Goal: Task Accomplishment & Management: Complete application form

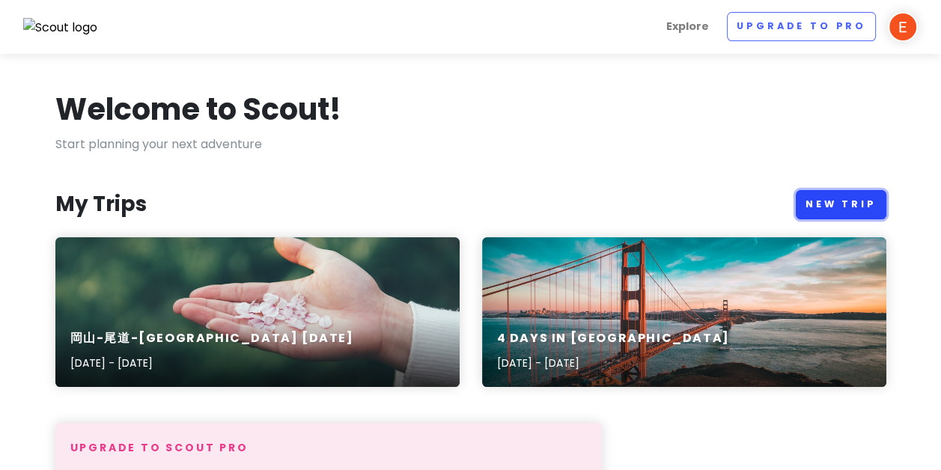
click at [811, 198] on link "New Trip" at bounding box center [841, 204] width 91 height 29
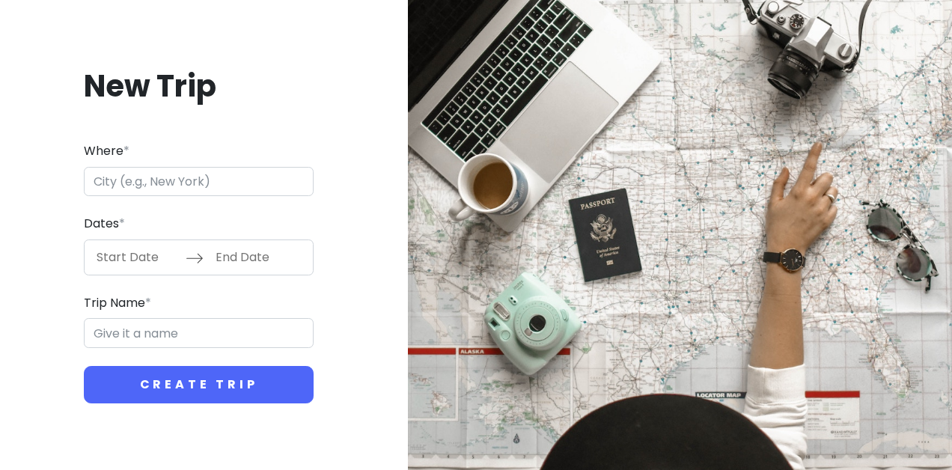
click at [227, 186] on input "Where *" at bounding box center [199, 182] width 230 height 30
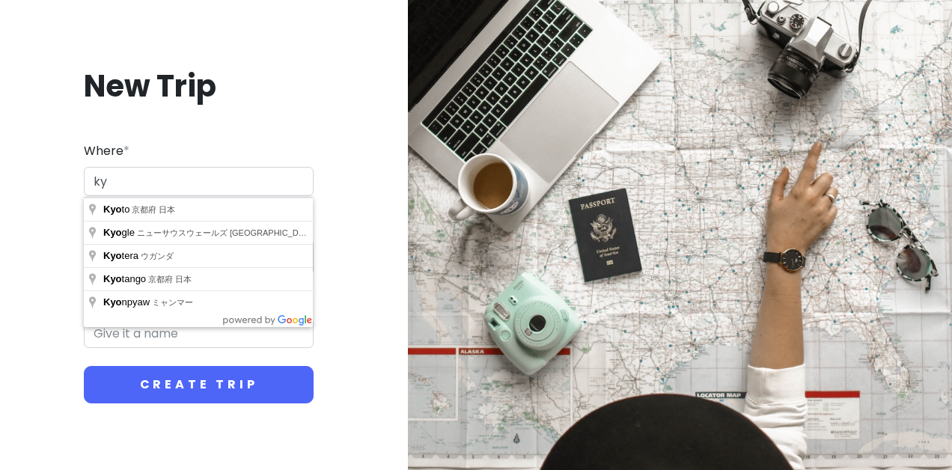
type input "k"
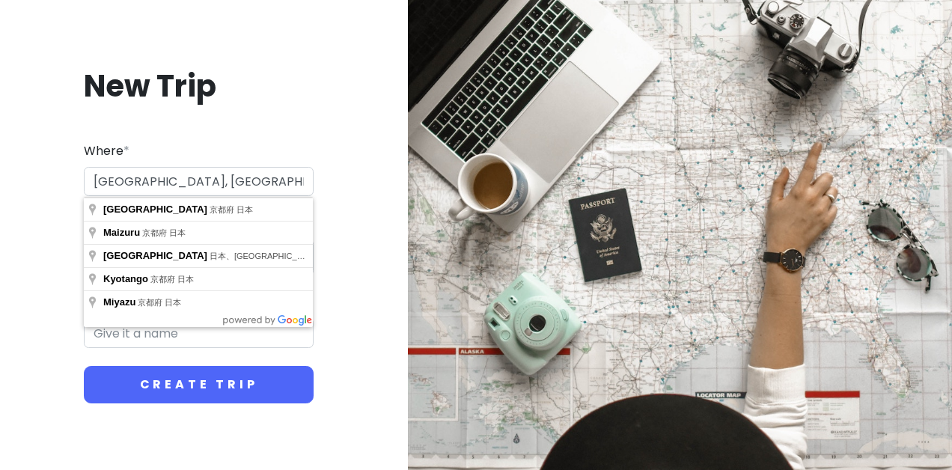
type input "日本、[GEOGRAPHIC_DATA][GEOGRAPHIC_DATA]"
type input "[GEOGRAPHIC_DATA] Trip"
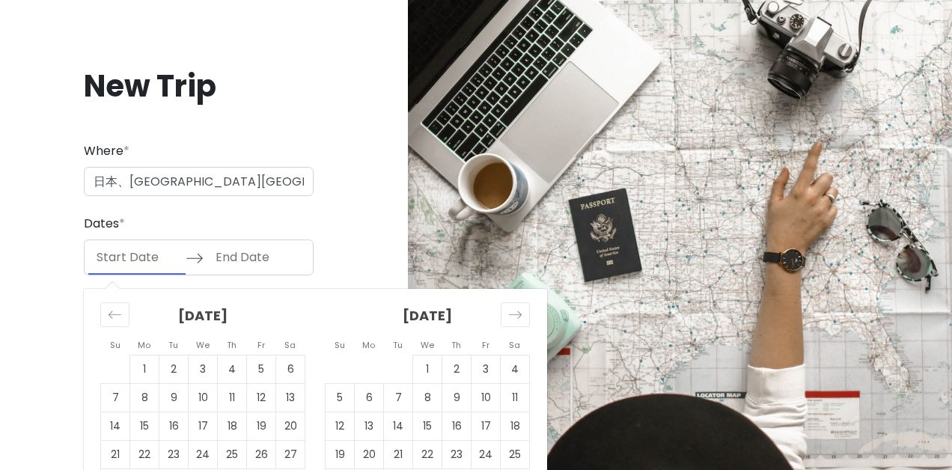
click at [126, 258] on input "Start Date" at bounding box center [136, 257] width 97 height 34
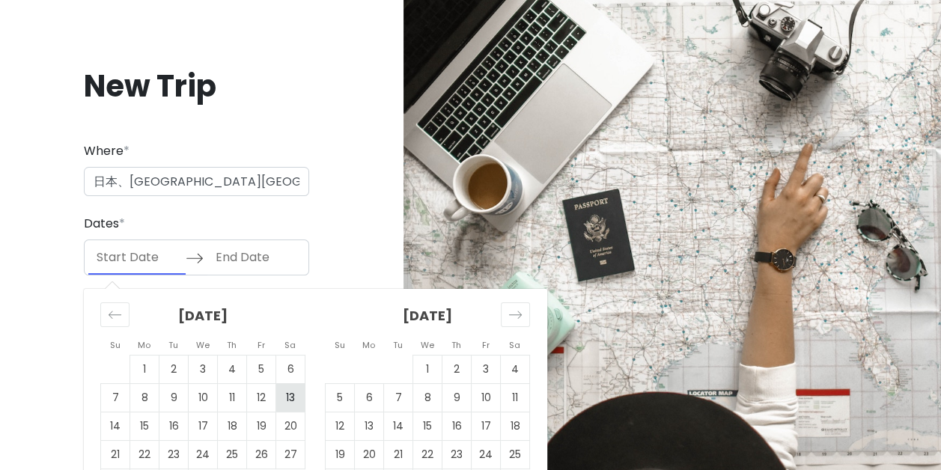
click at [285, 402] on td "13" at bounding box center [290, 397] width 29 height 28
type input "[DATE]"
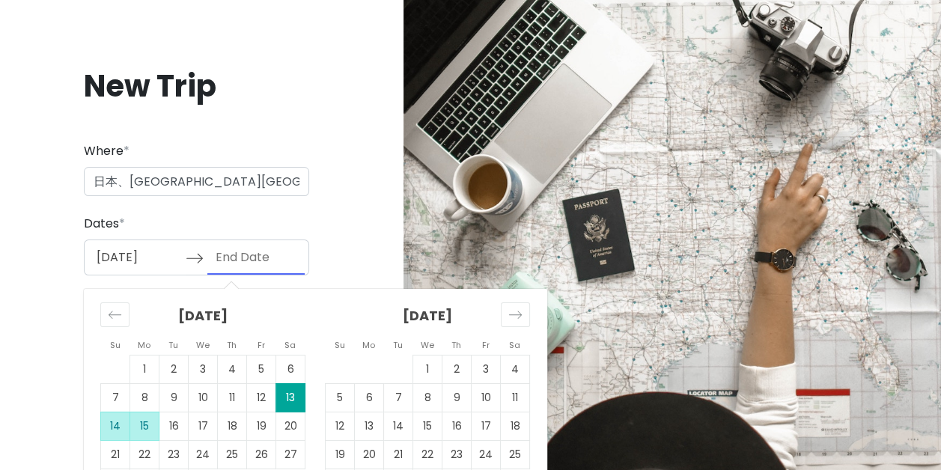
click at [138, 428] on td "15" at bounding box center [144, 426] width 29 height 28
type input "[DATE]"
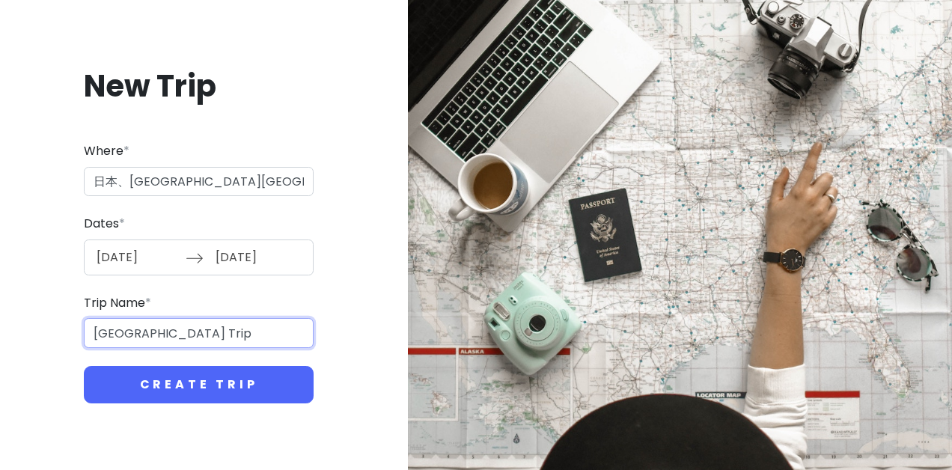
click at [129, 336] on input "[GEOGRAPHIC_DATA] Trip" at bounding box center [199, 333] width 230 height 30
click at [172, 331] on input "[GEOGRAPHIC_DATA] Trip" at bounding box center [199, 333] width 230 height 30
drag, startPoint x: 162, startPoint y: 331, endPoint x: 126, endPoint y: 333, distance: 36.7
click at [126, 333] on input "[GEOGRAPHIC_DATA] Trip" at bounding box center [199, 333] width 230 height 30
click at [118, 332] on input "京都[GEOGRAPHIC_DATA]" at bounding box center [199, 333] width 230 height 30
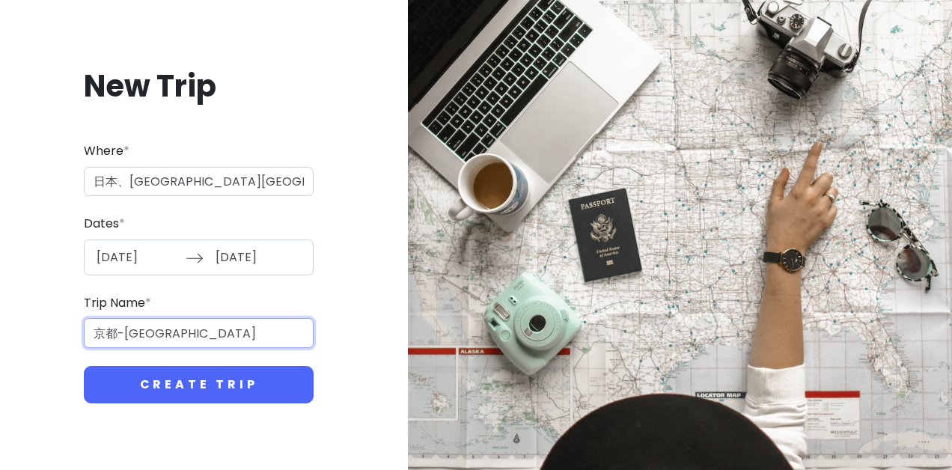
click at [235, 327] on input "京都-[GEOGRAPHIC_DATA]" at bounding box center [199, 333] width 230 height 30
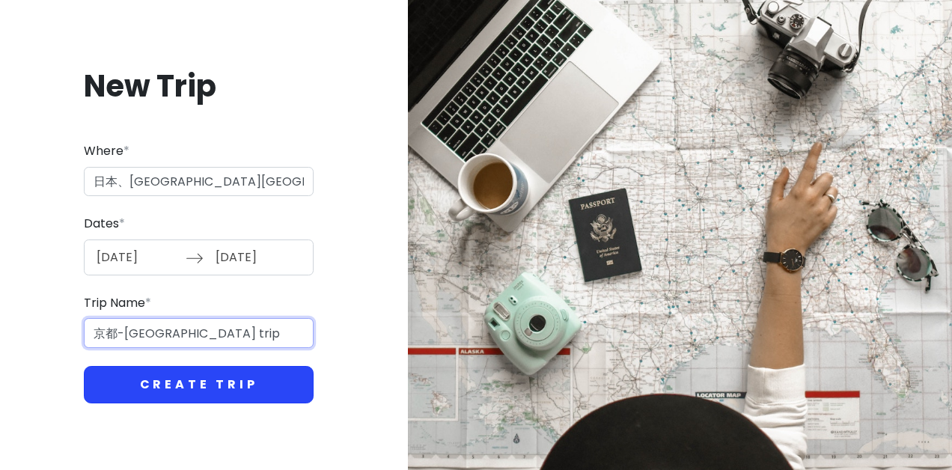
type input "京都-[GEOGRAPHIC_DATA] trip"
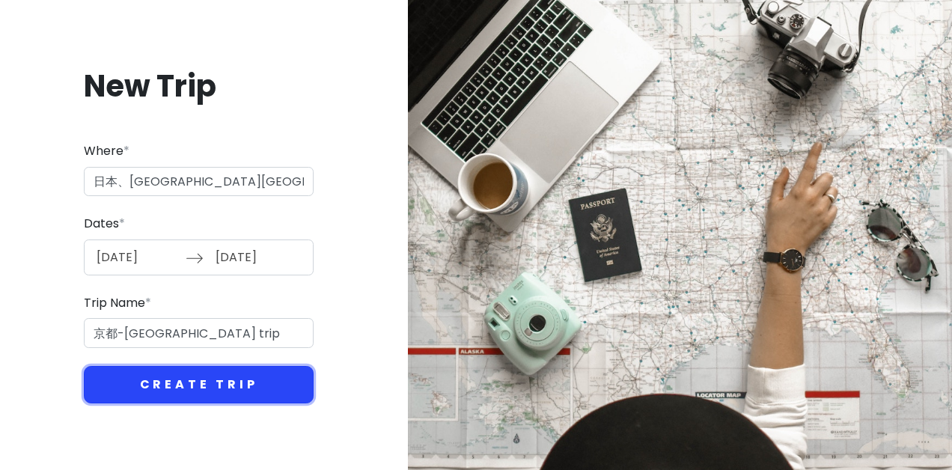
click at [277, 395] on button "Create Trip" at bounding box center [199, 384] width 230 height 37
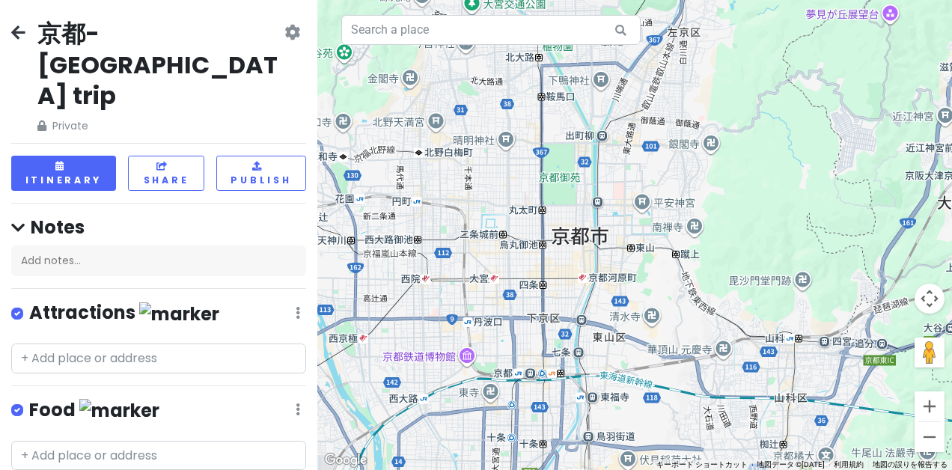
drag, startPoint x: 629, startPoint y: 266, endPoint x: 568, endPoint y: 268, distance: 60.6
click at [568, 268] on div at bounding box center [634, 235] width 635 height 470
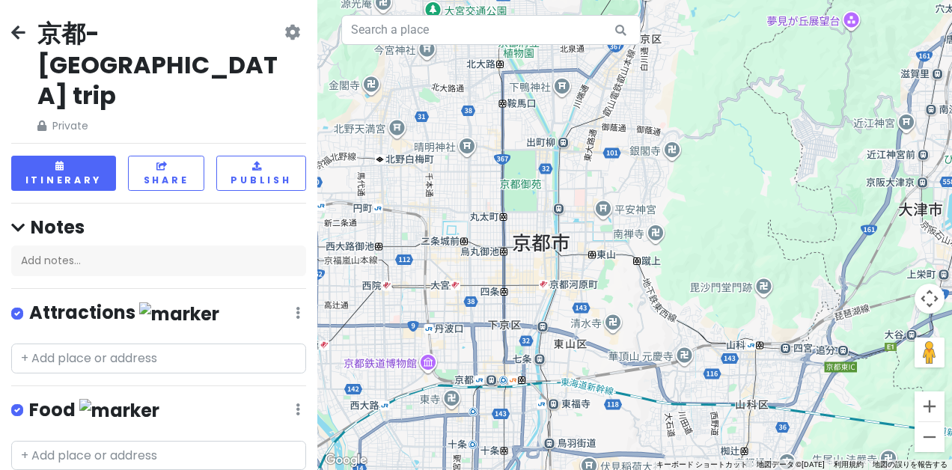
drag, startPoint x: 710, startPoint y: 247, endPoint x: 683, endPoint y: 257, distance: 28.6
click at [683, 257] on div at bounding box center [634, 235] width 635 height 470
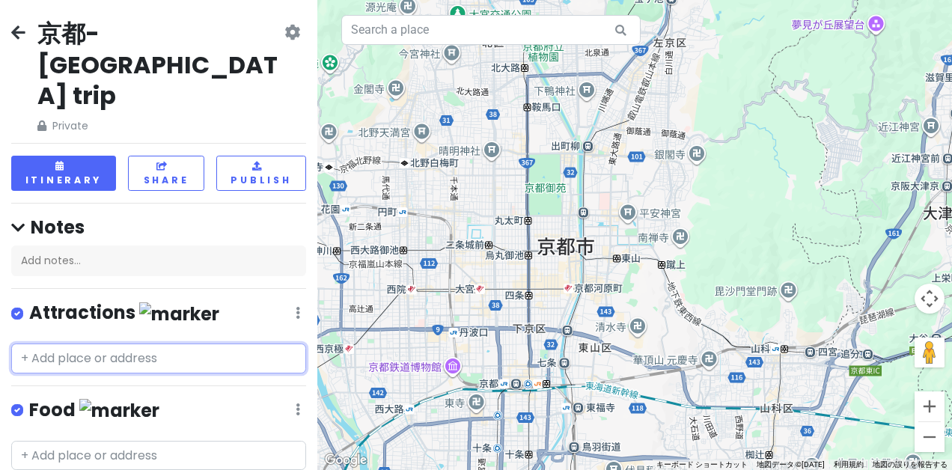
click at [204, 344] on input "text" at bounding box center [158, 359] width 295 height 30
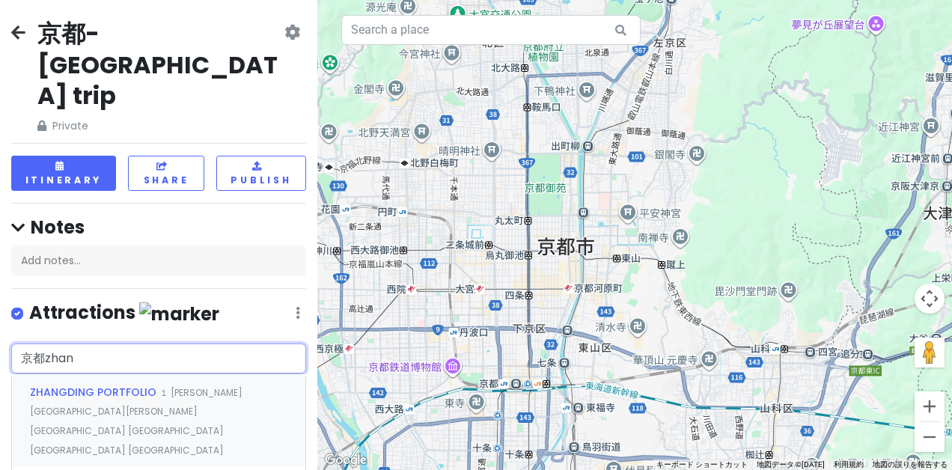
type input "[GEOGRAPHIC_DATA]"
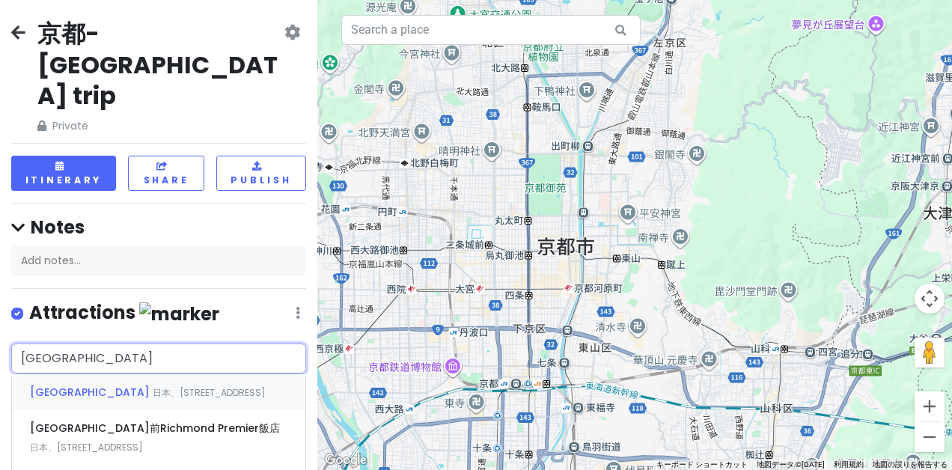
click at [172, 386] on span "日本、[STREET_ADDRESS]" at bounding box center [209, 392] width 113 height 13
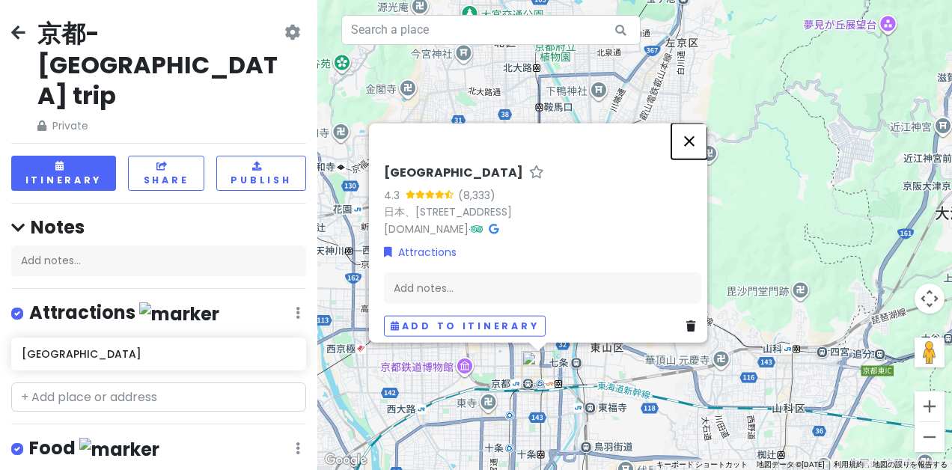
click at [689, 131] on button "閉じる" at bounding box center [689, 141] width 36 height 36
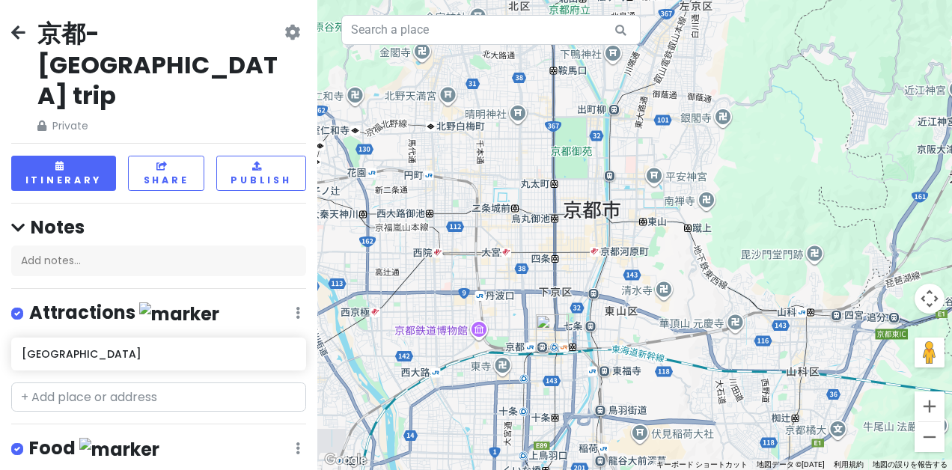
drag, startPoint x: 580, startPoint y: 335, endPoint x: 596, endPoint y: 293, distance: 44.1
click at [596, 293] on div at bounding box center [634, 235] width 635 height 470
click at [138, 382] on input "text" at bounding box center [158, 397] width 295 height 30
click at [120, 382] on input "text" at bounding box center [158, 397] width 295 height 30
paste input "Tojihigashimonzencho Minami Ward 54-2, [GEOGRAPHIC_DATA], [GEOGRAPHIC_DATA] 601…"
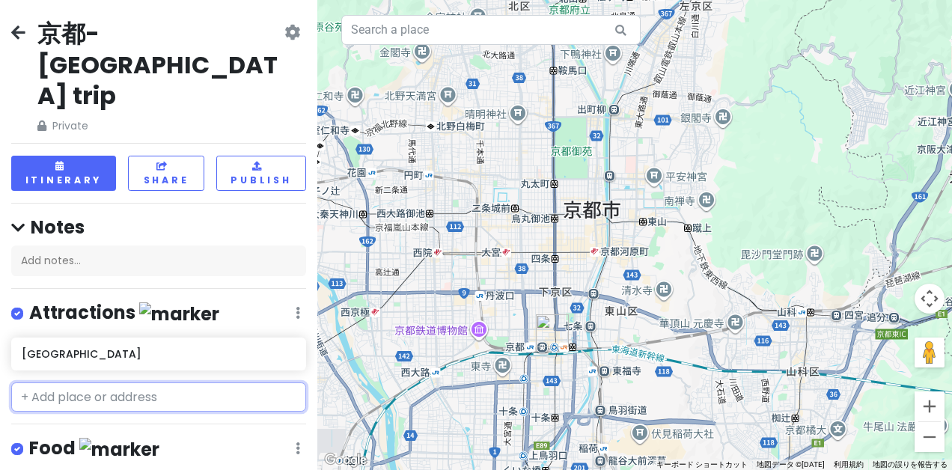
type input "Tojihigashimonzencho Minami Ward 54-2, [GEOGRAPHIC_DATA], [GEOGRAPHIC_DATA] 601…"
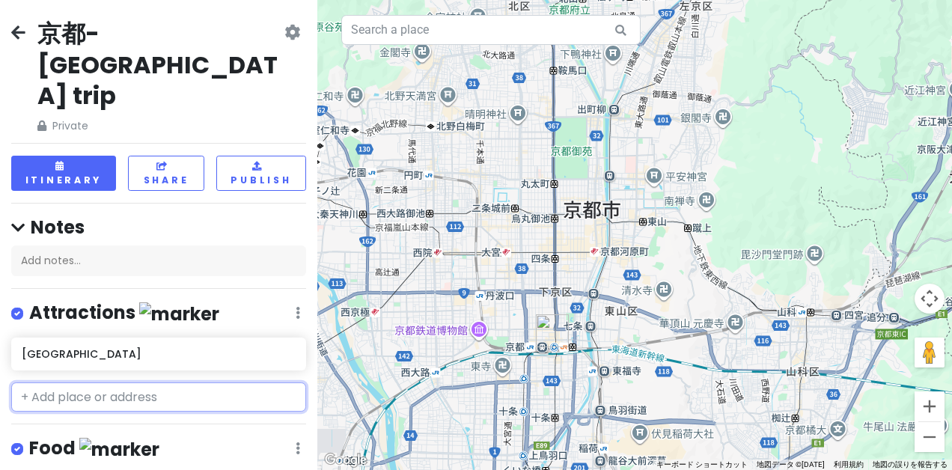
scroll to position [0, 0]
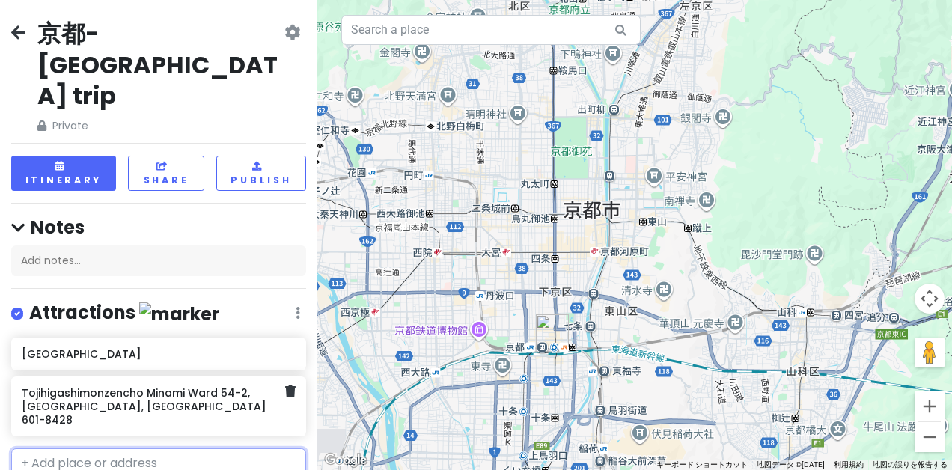
click at [155, 386] on h6 "Tojihigashimonzencho Minami Ward 54-2, [GEOGRAPHIC_DATA], [GEOGRAPHIC_DATA] 601…" at bounding box center [153, 406] width 263 height 41
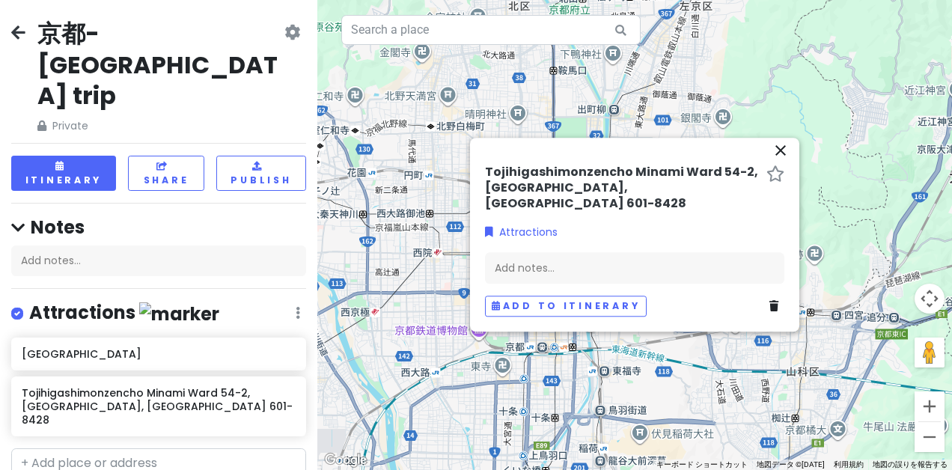
click at [790, 157] on div "close Tojihigashimonzencho Minami Ward 54-2, [GEOGRAPHIC_DATA], [GEOGRAPHIC_DAT…" at bounding box center [634, 235] width 329 height 194
click at [784, 159] on icon "close" at bounding box center [781, 150] width 18 height 18
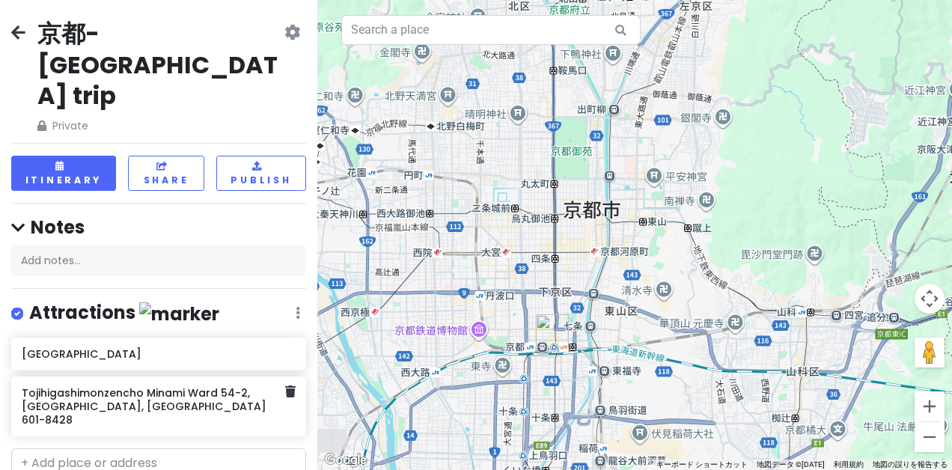
click at [175, 386] on h6 "Tojihigashimonzencho Minami Ward 54-2, [GEOGRAPHIC_DATA], [GEOGRAPHIC_DATA] 601…" at bounding box center [153, 406] width 263 height 41
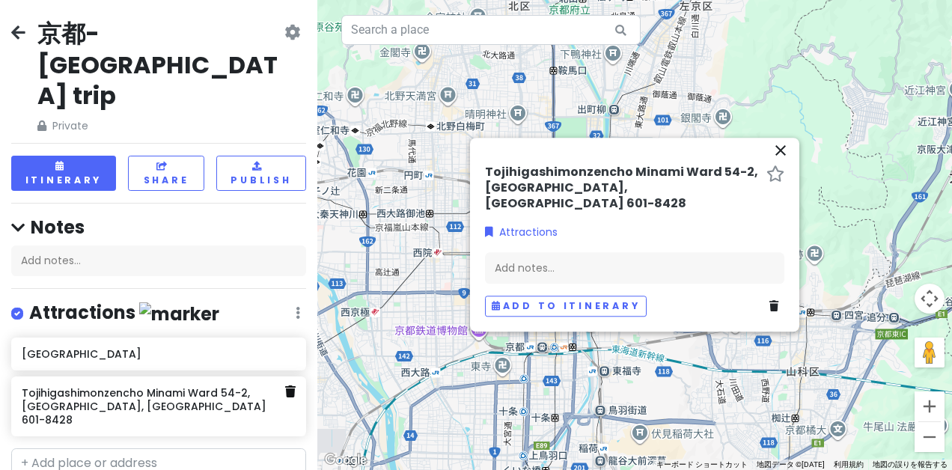
click at [285, 382] on link at bounding box center [290, 391] width 10 height 19
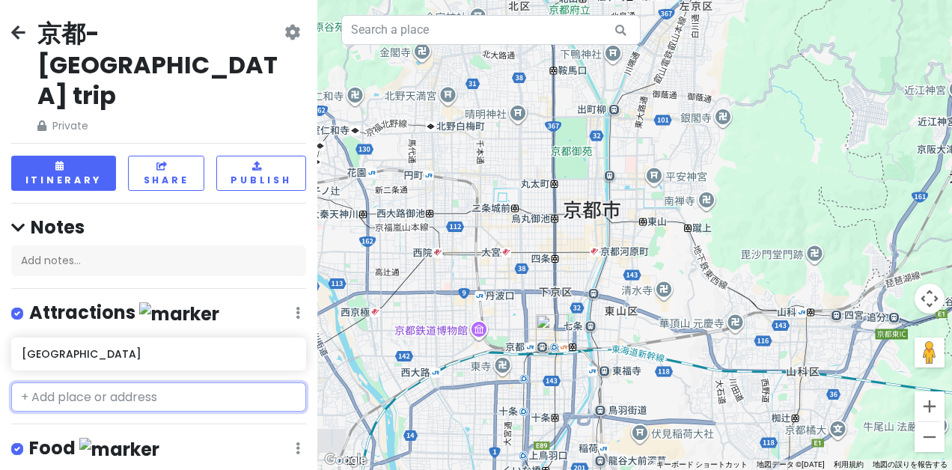
click at [106, 382] on input "text" at bounding box center [158, 397] width 295 height 30
paste input "Tojihigashimonzencho Minami Ward 54-2, [GEOGRAPHIC_DATA], [GEOGRAPHIC_DATA] 601…"
type input "Tojihigashimonzencho Minami Ward 54-2, [GEOGRAPHIC_DATA], [GEOGRAPHIC_DATA] 601…"
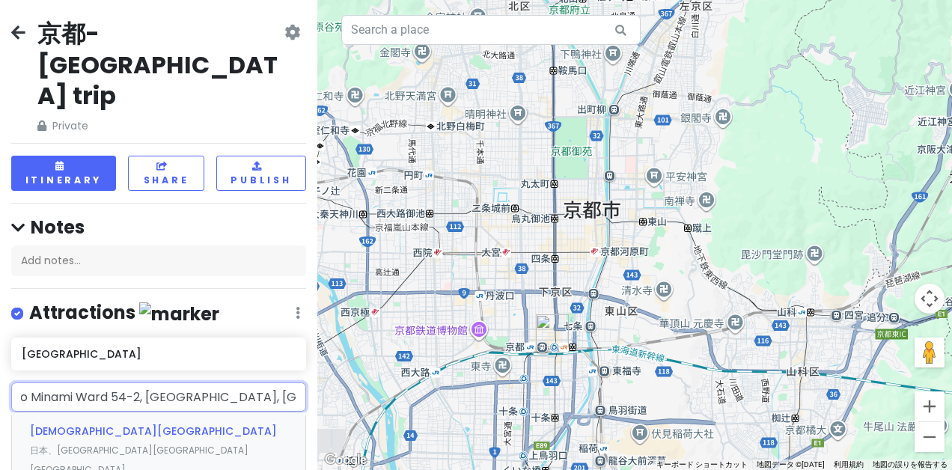
click at [53, 424] on span "[DEMOGRAPHIC_DATA][GEOGRAPHIC_DATA]" at bounding box center [153, 431] width 247 height 15
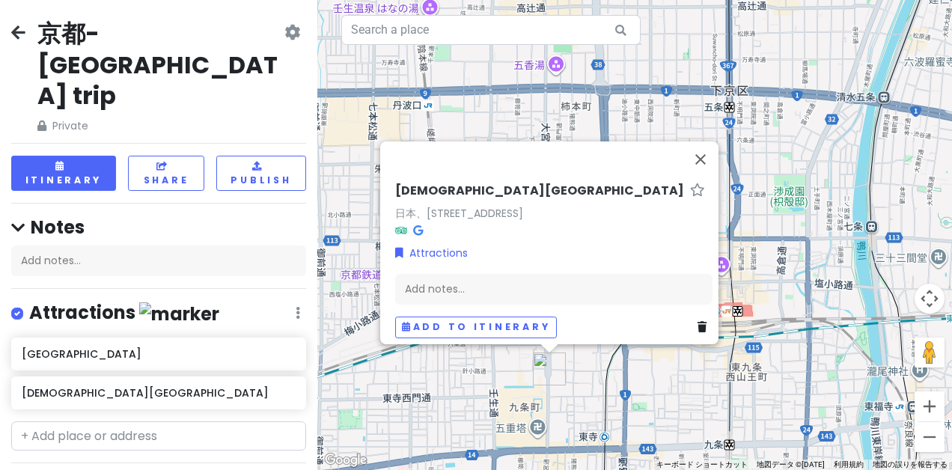
drag, startPoint x: 569, startPoint y: 396, endPoint x: 569, endPoint y: 375, distance: 21.0
click at [569, 375] on div "[GEOGRAPHIC_DATA]、[STREET_ADDRESS] Attractions Add notes... Add to itinerary" at bounding box center [634, 235] width 635 height 470
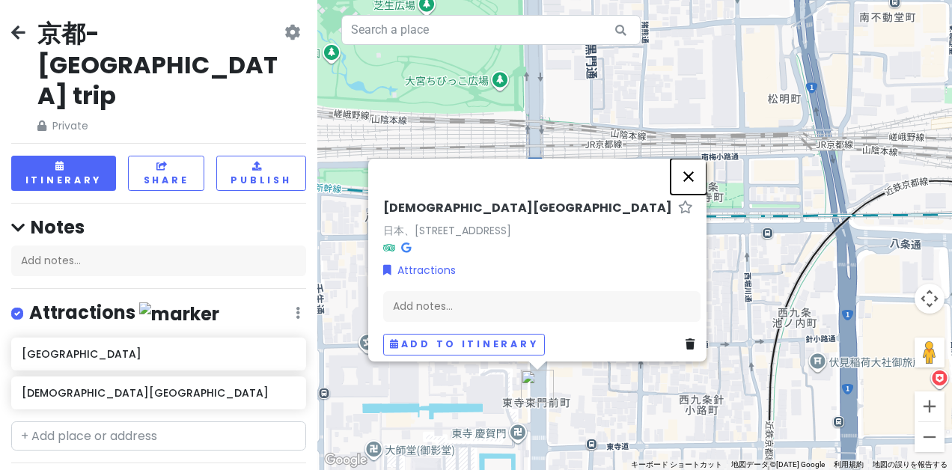
click at [692, 171] on button "閉じる" at bounding box center [689, 177] width 36 height 36
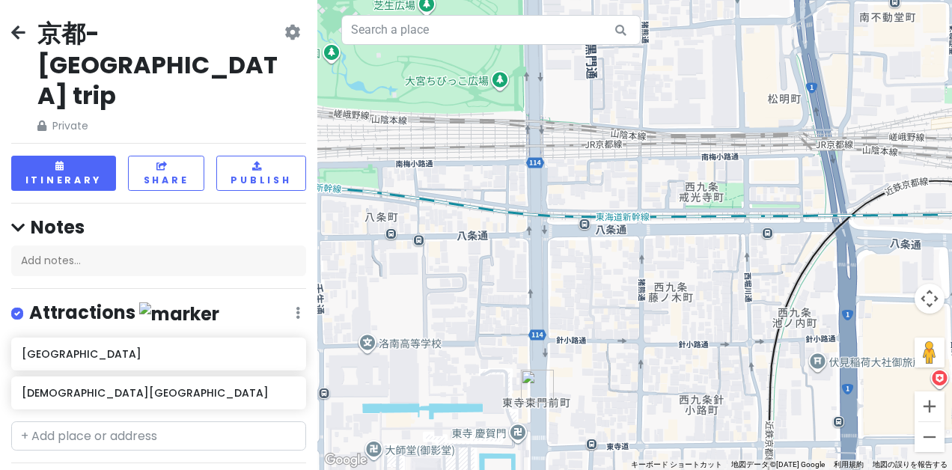
click at [535, 392] on img "東寺東門前町" at bounding box center [537, 386] width 33 height 33
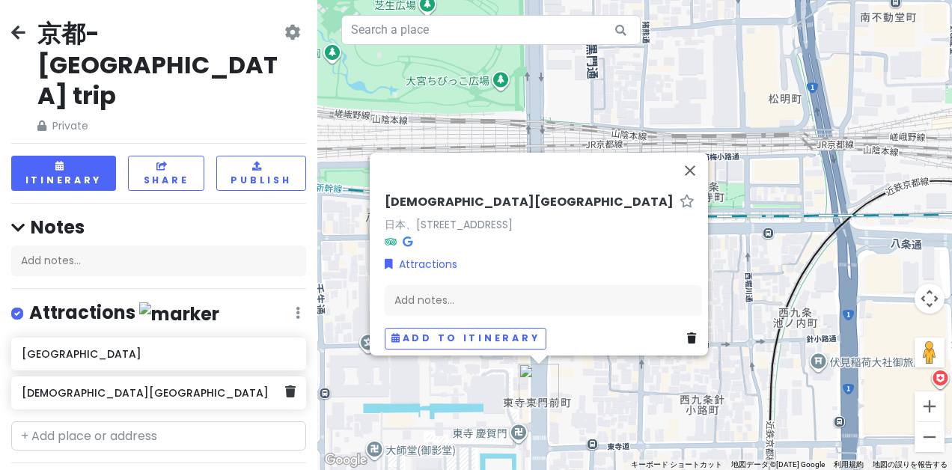
click at [235, 386] on h6 "[DEMOGRAPHIC_DATA][GEOGRAPHIC_DATA]" at bounding box center [153, 392] width 263 height 13
click at [266, 386] on h6 "[DEMOGRAPHIC_DATA][GEOGRAPHIC_DATA]" at bounding box center [153, 392] width 263 height 13
click at [285, 385] on icon at bounding box center [290, 391] width 10 height 12
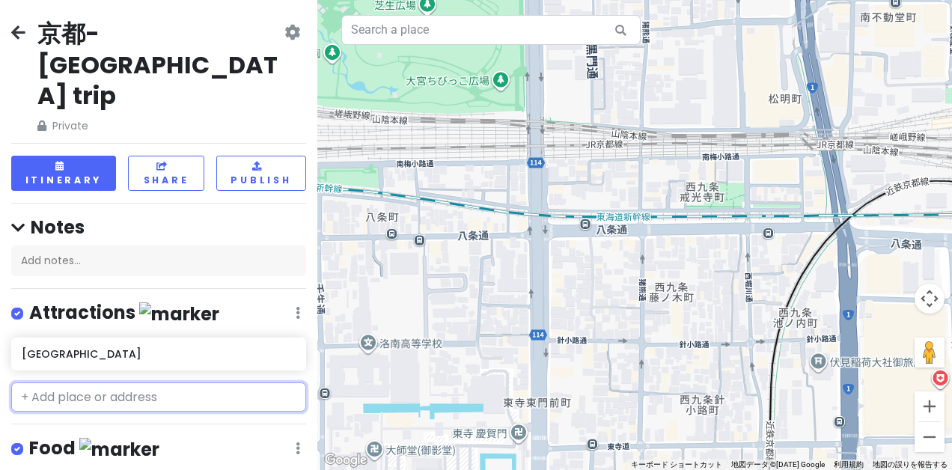
click at [223, 382] on input "text" at bounding box center [158, 397] width 295 height 30
click at [123, 382] on input "text" at bounding box center [158, 397] width 295 height 30
paste input "[STREET_ADDRESS]"
type input "[STREET_ADDRESS]"
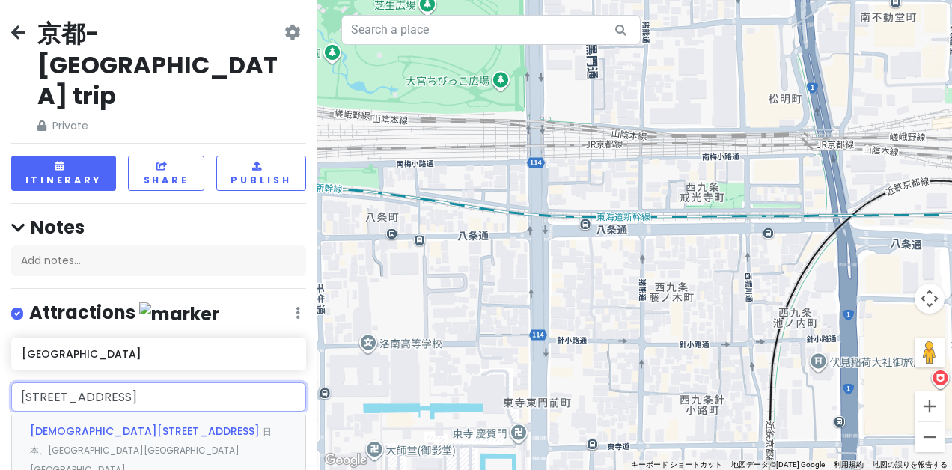
click at [112, 424] on span "[DEMOGRAPHIC_DATA][STREET_ADDRESS]" at bounding box center [146, 431] width 233 height 15
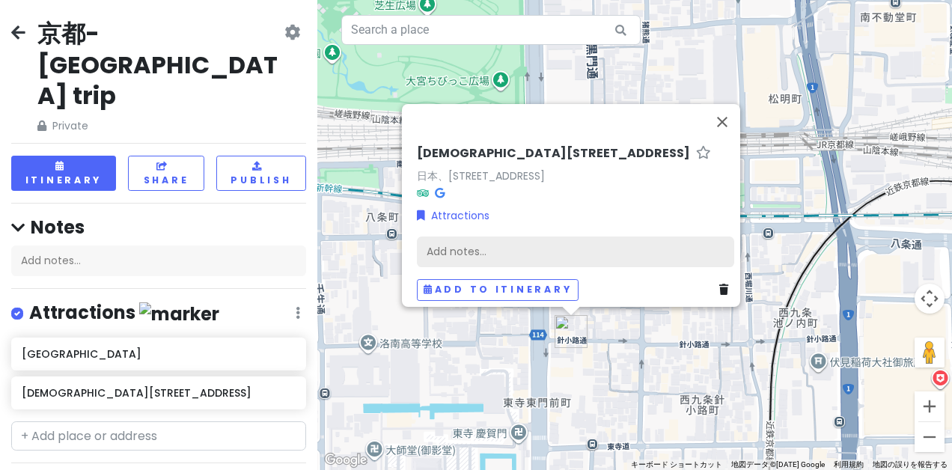
click at [477, 243] on div "Add notes..." at bounding box center [575, 251] width 317 height 31
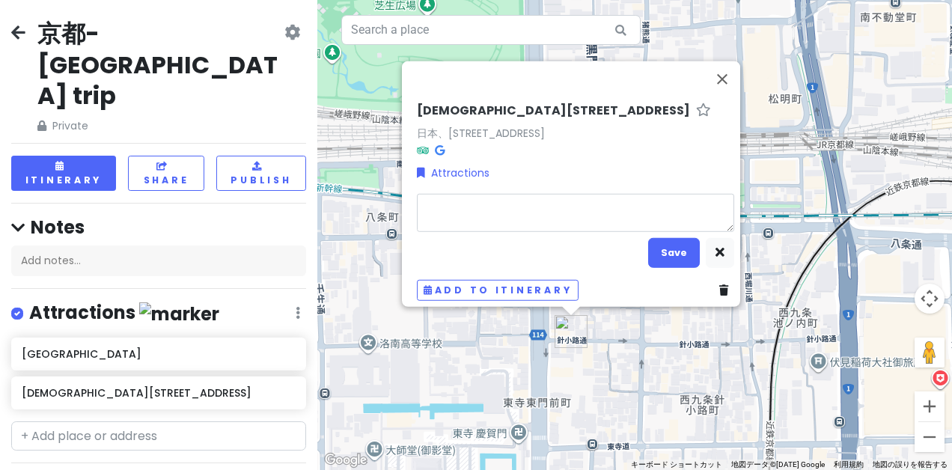
type textarea "x"
type textarea "z"
type textarea "x"
type textarea "zh"
type textarea "x"
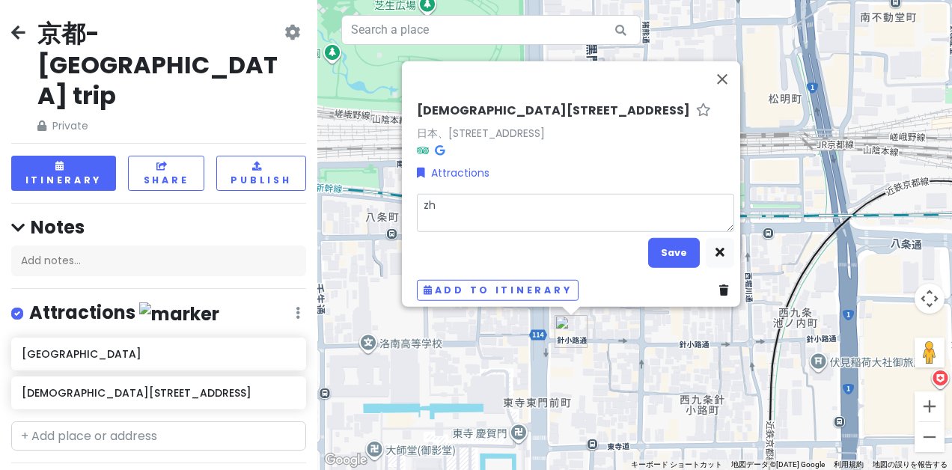
type textarea "[PERSON_NAME]"
type textarea "x"
type textarea "zhus"
type textarea "x"
type textarea "zhusu"
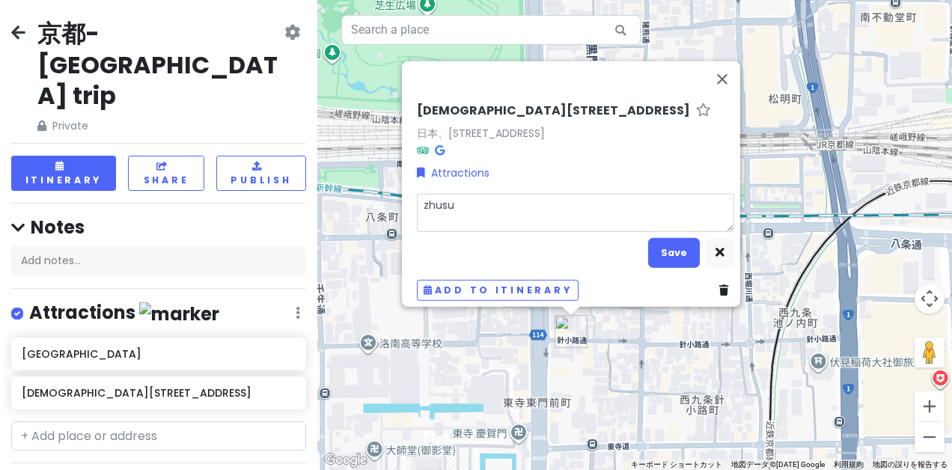
type textarea "x"
type textarea "住宿"
type textarea "x"
type textarea "住"
type textarea "x"
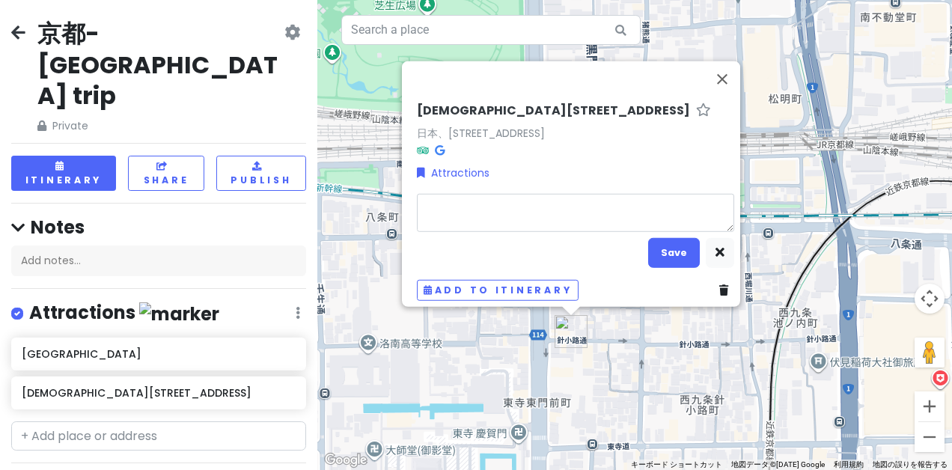
type textarea "m"
type textarea "x"
type textarea "mi"
type textarea "x"
type textarea "min"
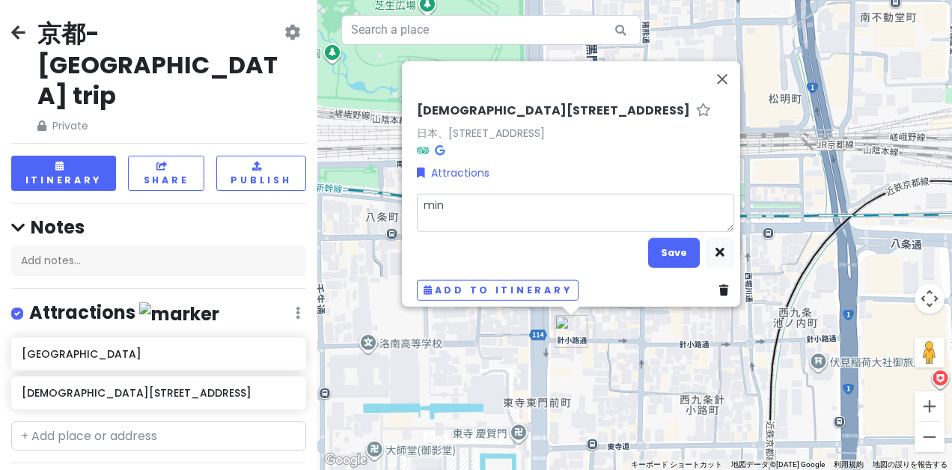
type textarea "x"
type textarea "mins"
type textarea "x"
type textarea "minsu"
type textarea "x"
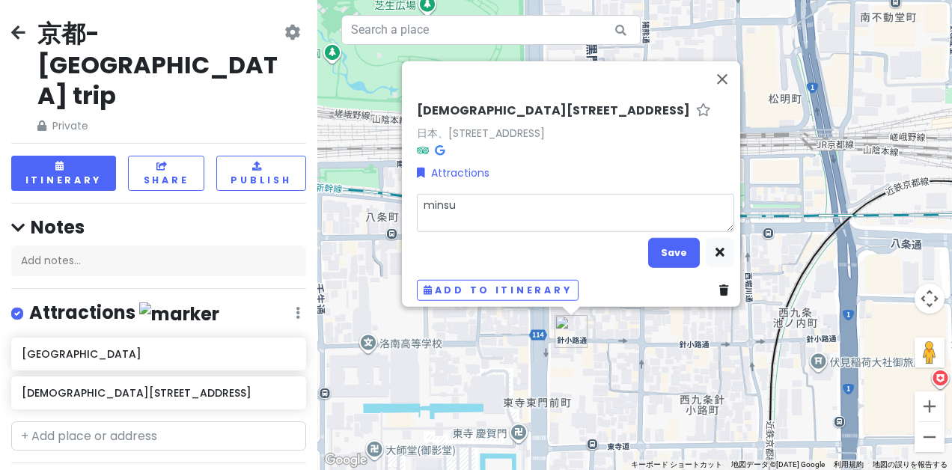
type textarea "民宿"
type textarea "x"
type textarea "民宿d"
type textarea "x"
type textarea "民宿di"
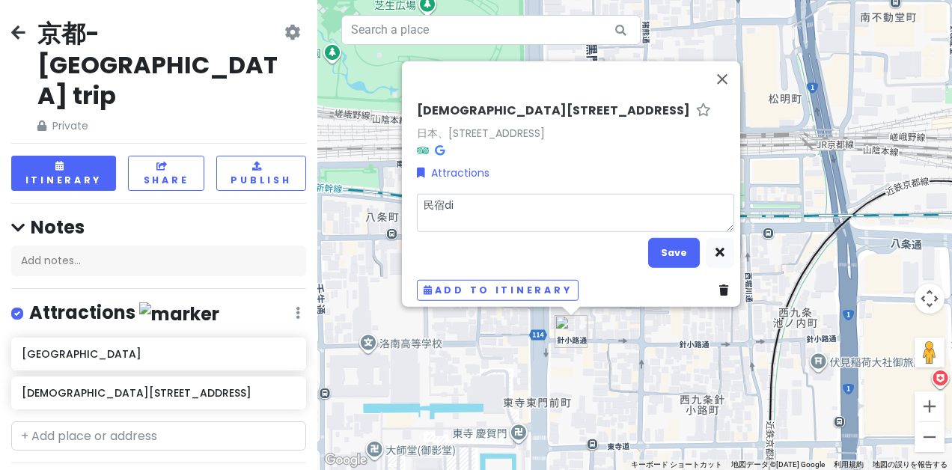
type textarea "x"
type textarea "民宿diz"
type textarea "x"
type textarea "民宿dizh"
type textarea "x"
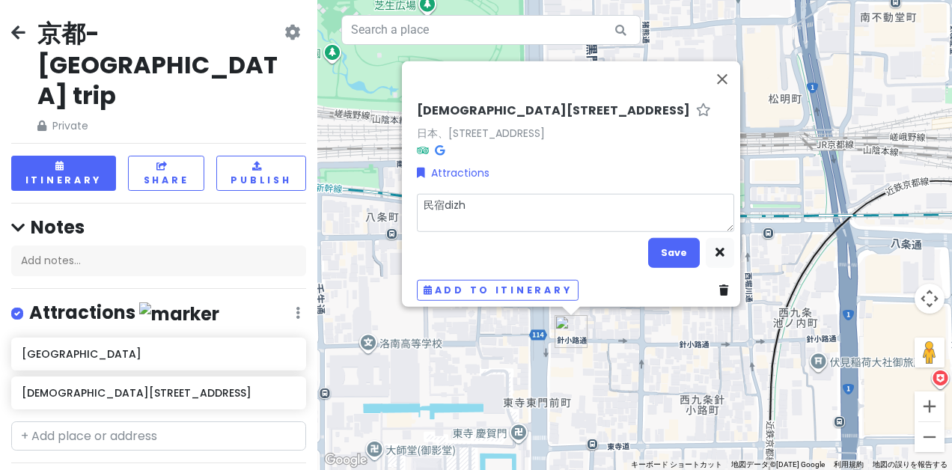
type textarea "民宿dizhi"
type textarea "x"
type textarea "民宿地址"
click at [658, 247] on button "Save" at bounding box center [674, 252] width 52 height 29
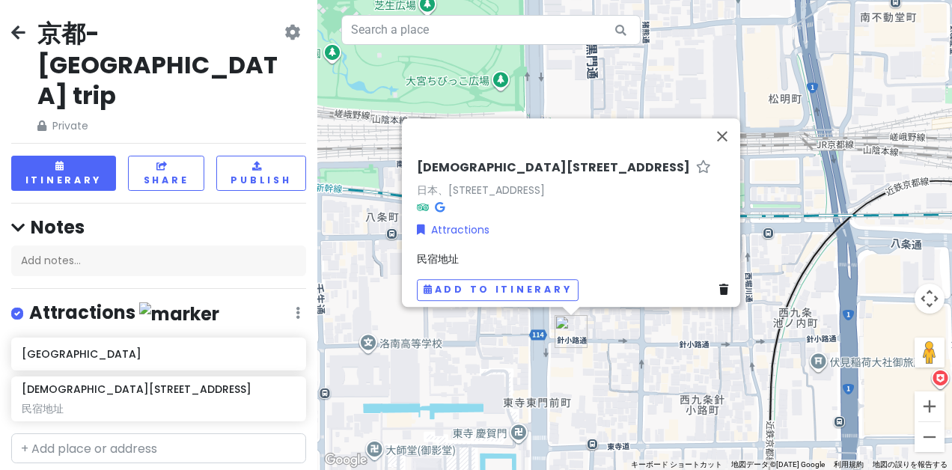
click at [453, 256] on div "民宿地址" at bounding box center [575, 259] width 317 height 16
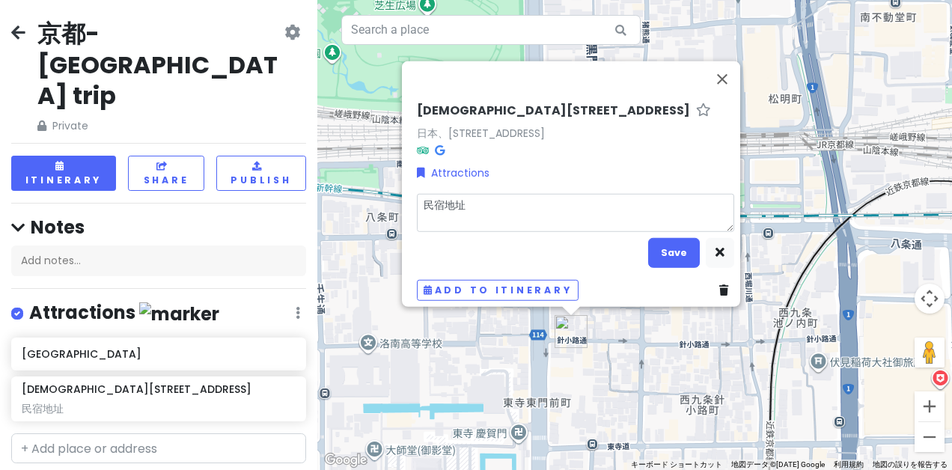
click at [466, 207] on textarea "民宿地址" at bounding box center [575, 213] width 317 height 39
type textarea "x"
type textarea "[GEOGRAPHIC_DATA]"
type textarea "x"
type textarea "民宿"
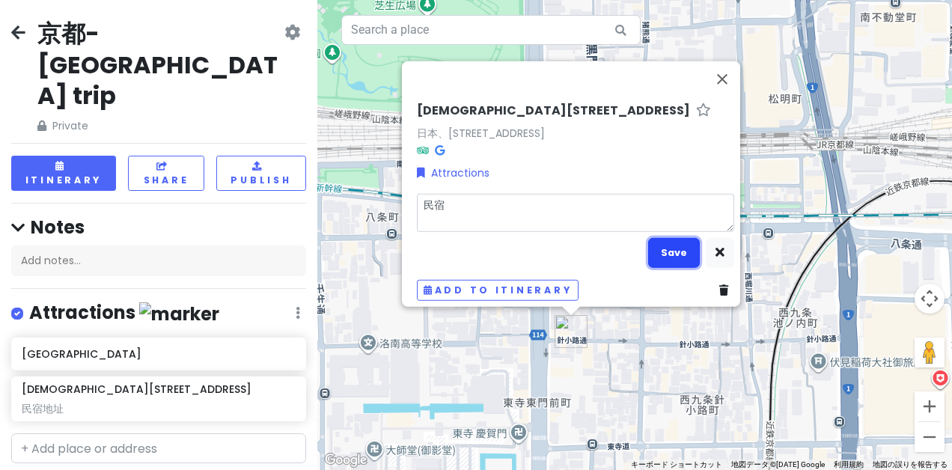
click at [656, 239] on button "Save" at bounding box center [674, 252] width 52 height 29
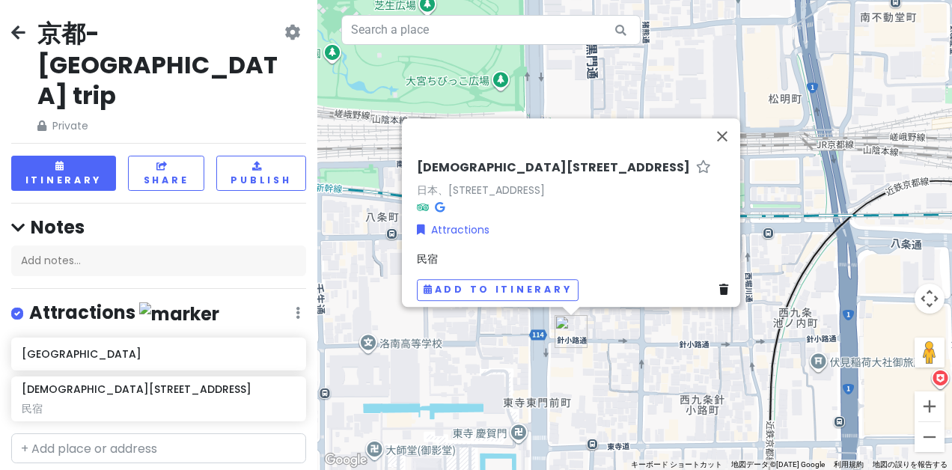
click at [204, 400] on div "京都-[GEOGRAPHIC_DATA] trip Private Change Dates Make a Copy Delete Trip Go Pro ⚡…" at bounding box center [158, 235] width 317 height 470
click at [205, 433] on input "text" at bounding box center [158, 448] width 295 height 30
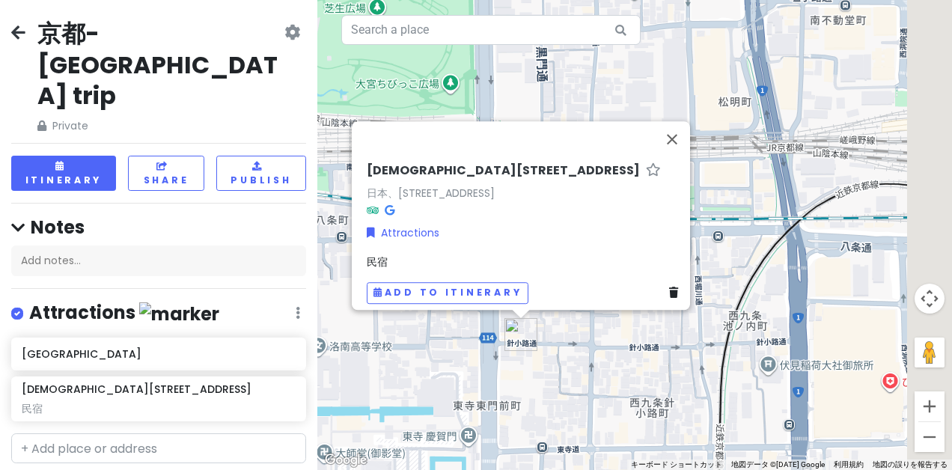
drag, startPoint x: 712, startPoint y: 347, endPoint x: 576, endPoint y: 341, distance: 135.6
click at [579, 347] on div "[DEMOGRAPHIC_DATA][GEOGRAPHIC_DATA]５４−２ 日本、[STREET_ADDRESS] Attractions [GEOGRA…" at bounding box center [634, 235] width 635 height 470
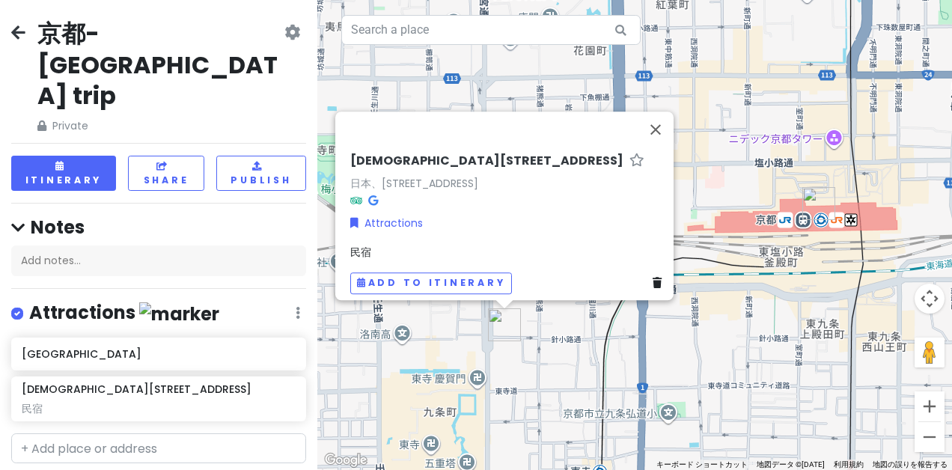
drag, startPoint x: 748, startPoint y: 301, endPoint x: 641, endPoint y: 321, distance: 108.9
click at [641, 321] on div "[DEMOGRAPHIC_DATA][GEOGRAPHIC_DATA]５４−２ 日本、[STREET_ADDRESS] Attractions [GEOGRA…" at bounding box center [634, 235] width 635 height 470
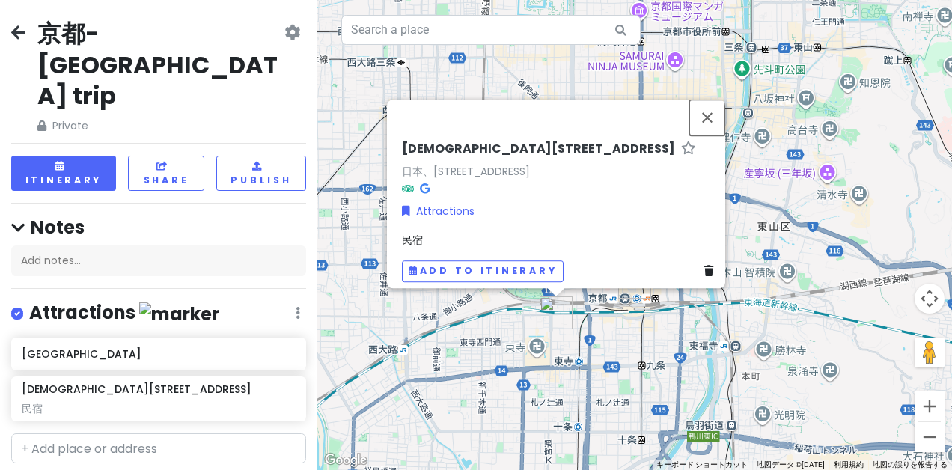
drag, startPoint x: 711, startPoint y: 117, endPoint x: 699, endPoint y: 147, distance: 32.2
click at [711, 116] on button "閉じる" at bounding box center [707, 118] width 36 height 36
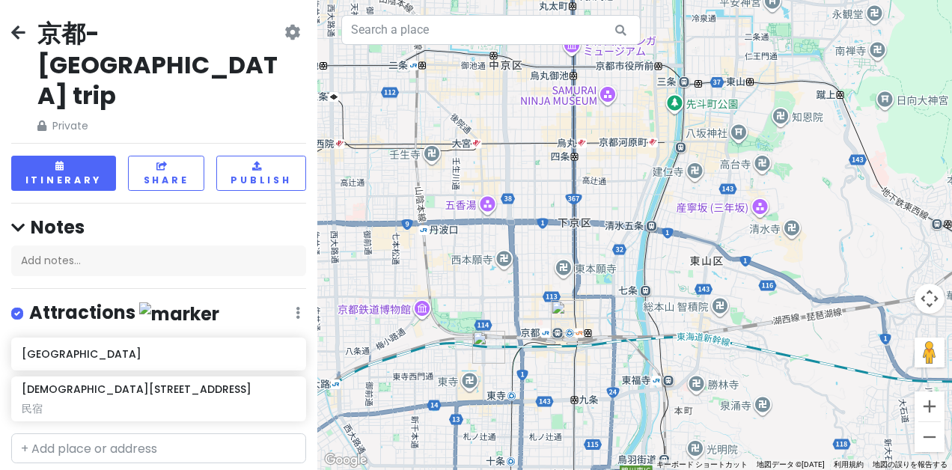
drag, startPoint x: 709, startPoint y: 234, endPoint x: 636, endPoint y: 269, distance: 80.7
click at [636, 269] on div at bounding box center [634, 235] width 635 height 470
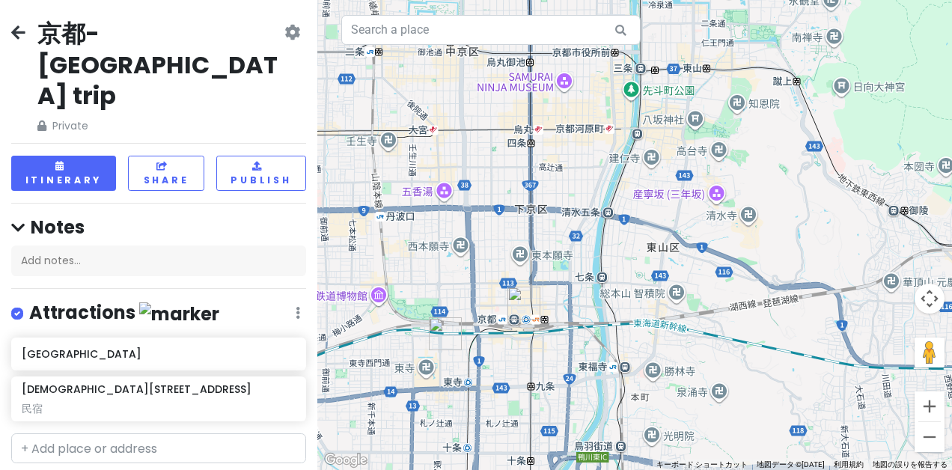
drag, startPoint x: 683, startPoint y: 244, endPoint x: 636, endPoint y: 231, distance: 49.0
click at [636, 231] on div at bounding box center [634, 235] width 635 height 470
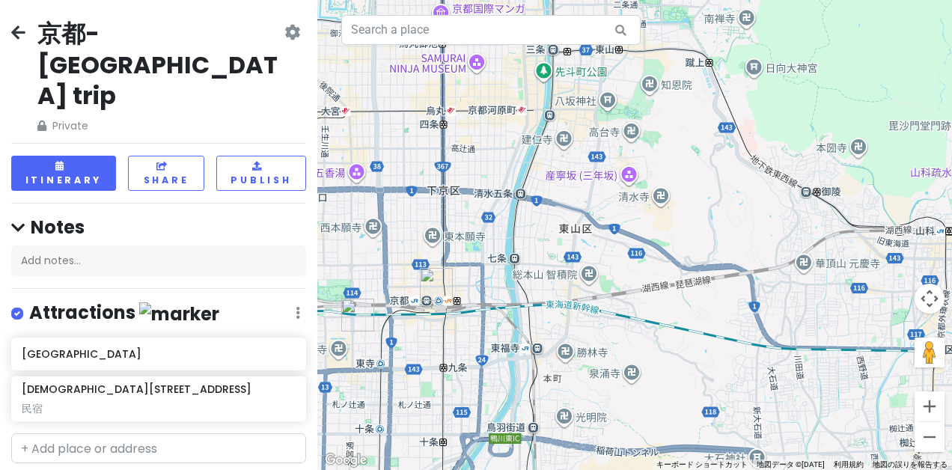
drag, startPoint x: 747, startPoint y: 254, endPoint x: 597, endPoint y: 224, distance: 152.8
click at [597, 224] on div at bounding box center [634, 235] width 635 height 470
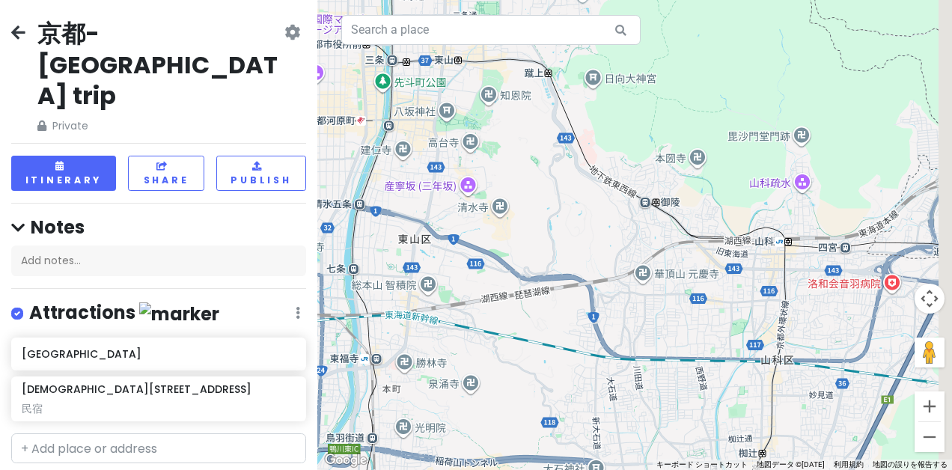
drag, startPoint x: 805, startPoint y: 217, endPoint x: 699, endPoint y: 239, distance: 107.9
click at [699, 239] on div at bounding box center [634, 235] width 635 height 470
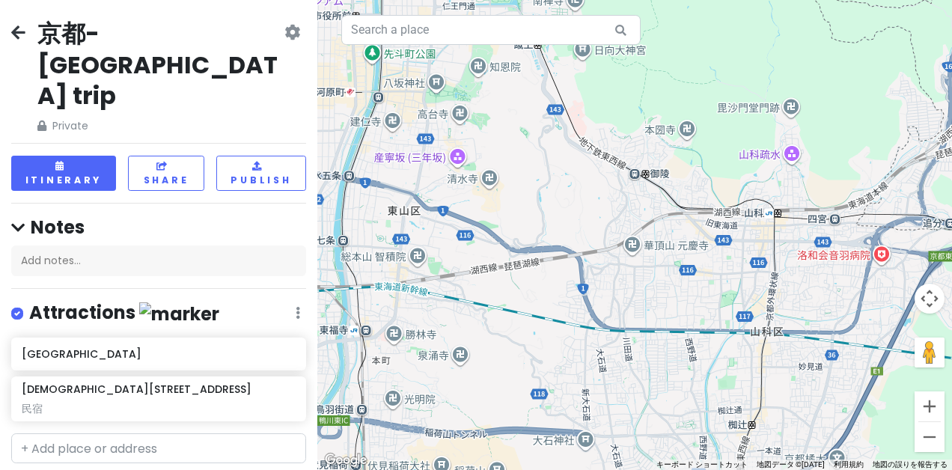
drag, startPoint x: 765, startPoint y: 227, endPoint x: 733, endPoint y: 198, distance: 42.4
click at [733, 198] on div at bounding box center [634, 235] width 635 height 470
click at [112, 433] on input "text" at bounding box center [158, 448] width 295 height 30
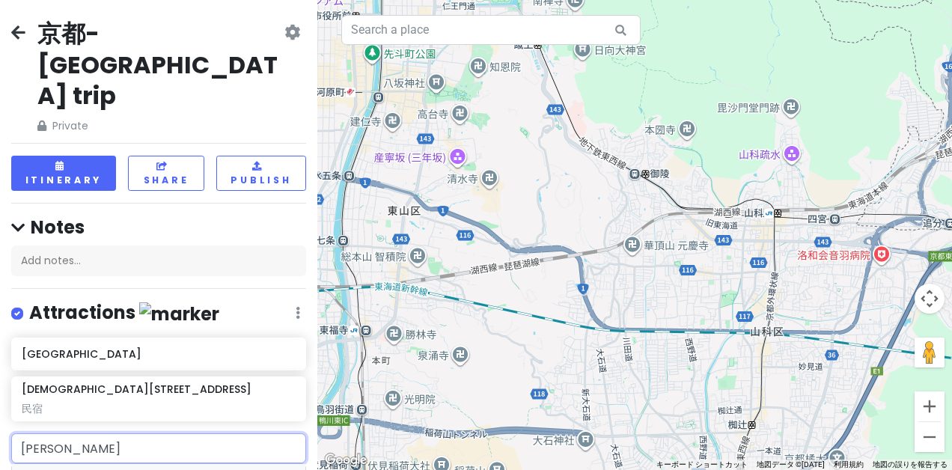
type input "[GEOGRAPHIC_DATA]"
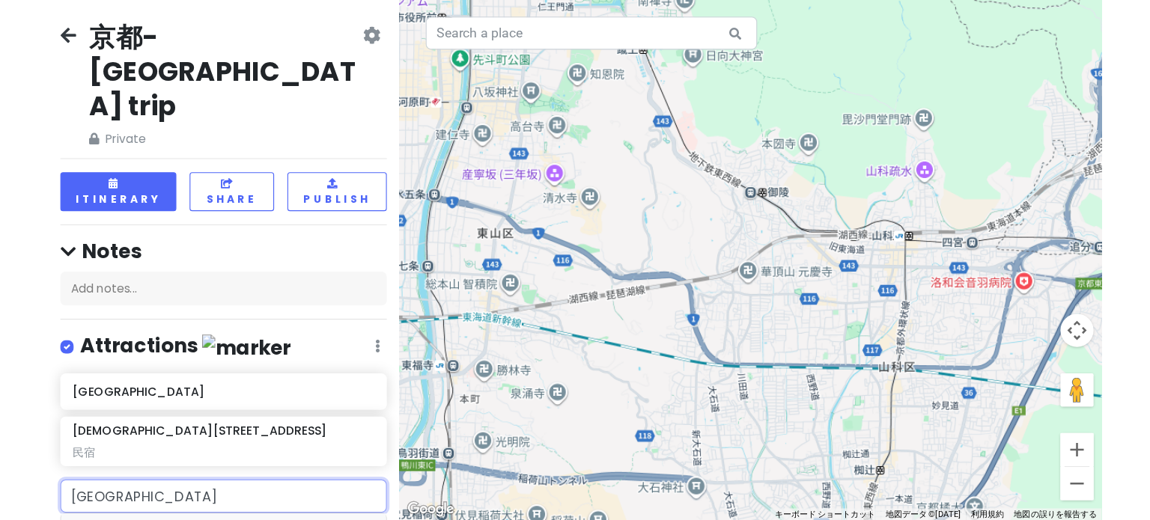
scroll to position [75, 0]
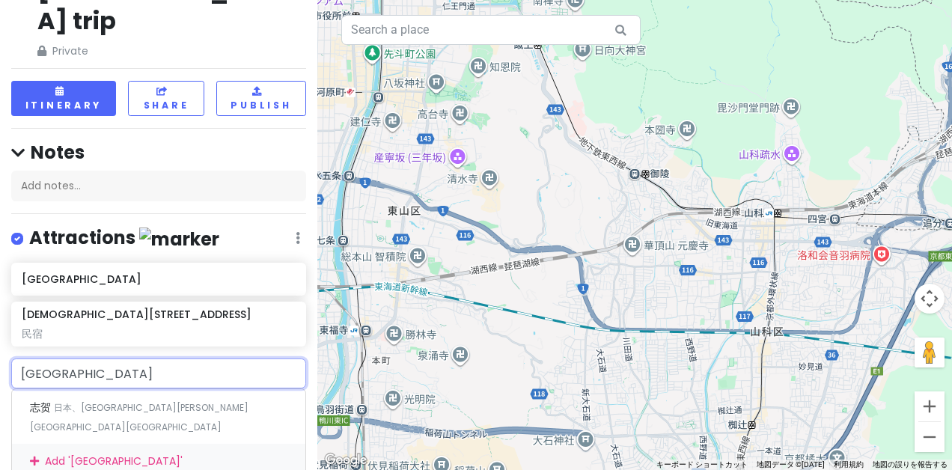
drag, startPoint x: 137, startPoint y: 308, endPoint x: 13, endPoint y: 308, distance: 123.5
click at [13, 358] on input "[GEOGRAPHIC_DATA]" at bounding box center [158, 373] width 295 height 30
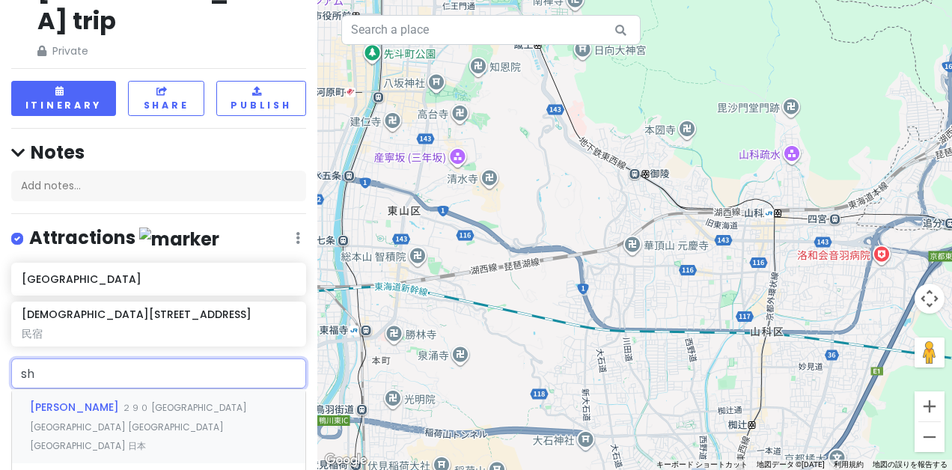
type input "s"
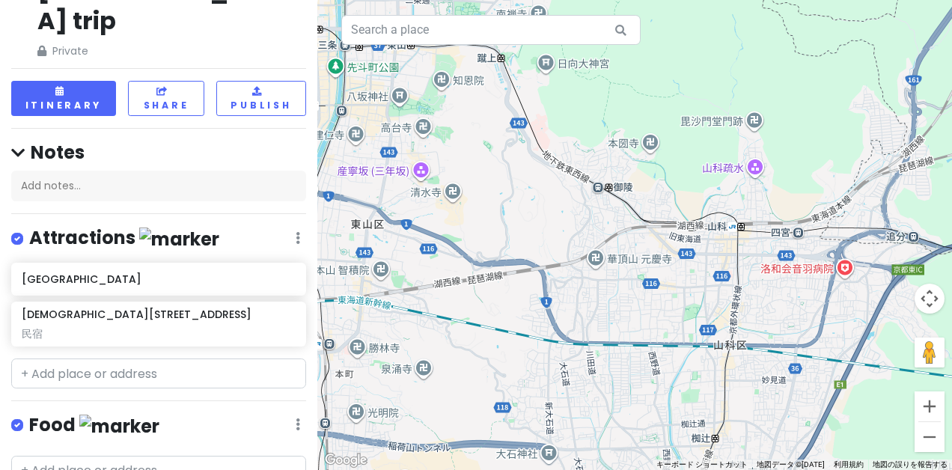
drag, startPoint x: 760, startPoint y: 248, endPoint x: 720, endPoint y: 262, distance: 42.1
click at [720, 262] on div at bounding box center [634, 235] width 635 height 470
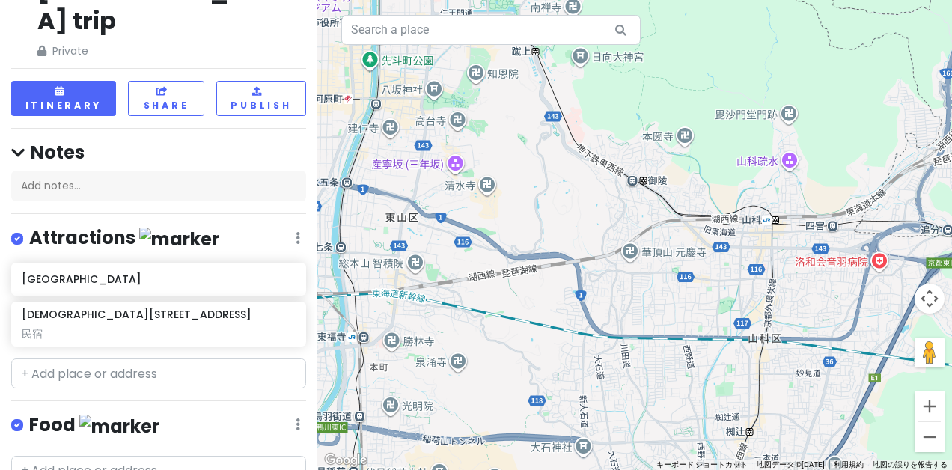
drag, startPoint x: 565, startPoint y: 216, endPoint x: 447, endPoint y: 176, distance: 125.0
click at [447, 176] on div at bounding box center [634, 235] width 635 height 470
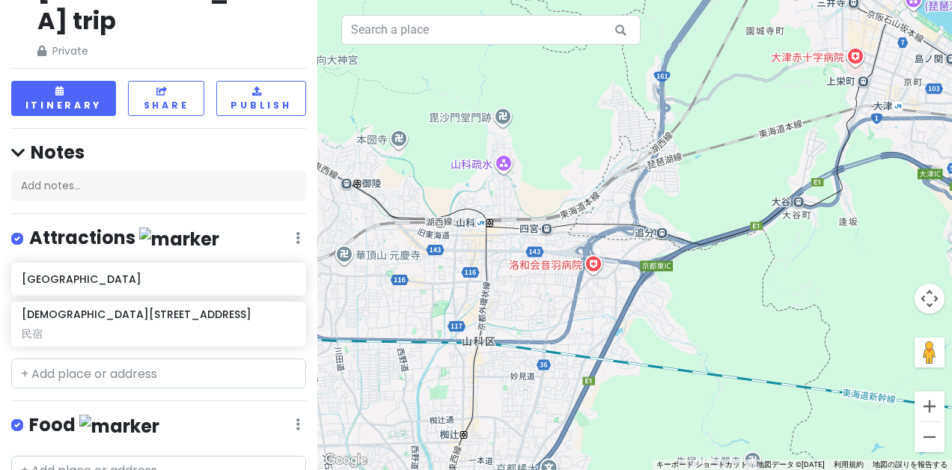
drag, startPoint x: 647, startPoint y: 219, endPoint x: 556, endPoint y: 266, distance: 103.1
click at [556, 266] on div at bounding box center [634, 235] width 635 height 470
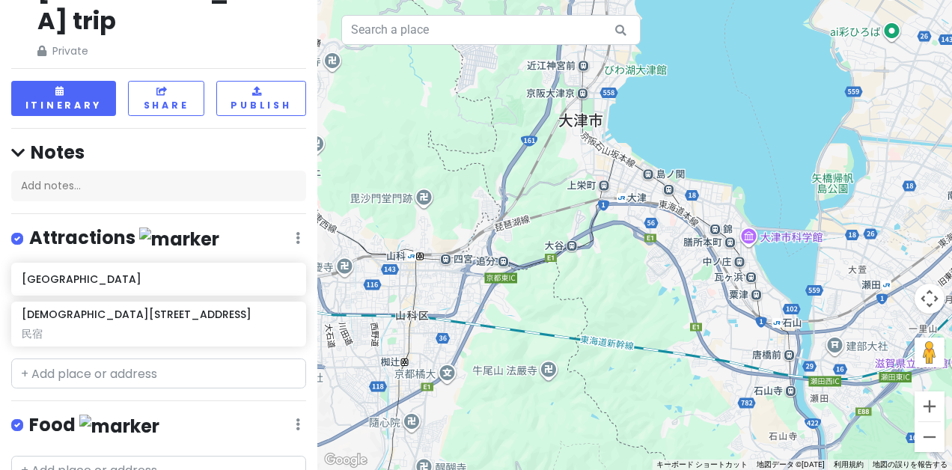
drag, startPoint x: 687, startPoint y: 209, endPoint x: 579, endPoint y: 221, distance: 109.2
click at [579, 221] on div at bounding box center [634, 235] width 635 height 470
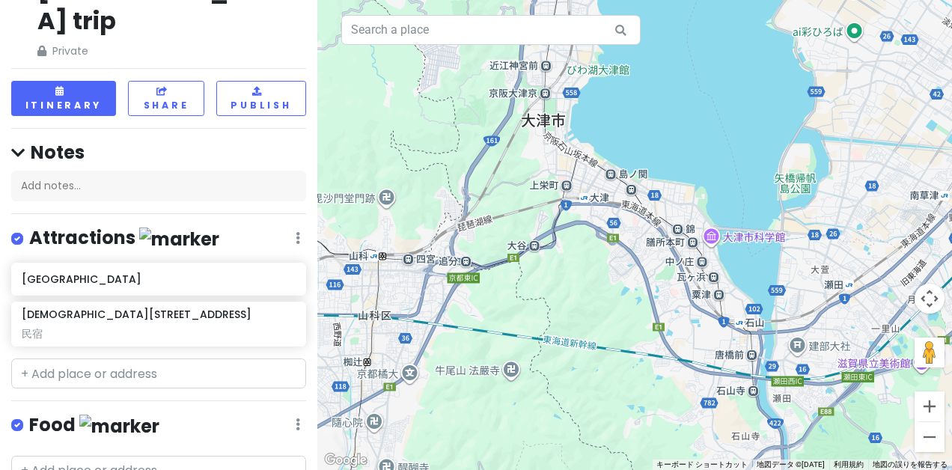
drag, startPoint x: 688, startPoint y: 215, endPoint x: 643, endPoint y: 215, distance: 44.9
click at [643, 215] on div at bounding box center [634, 235] width 635 height 470
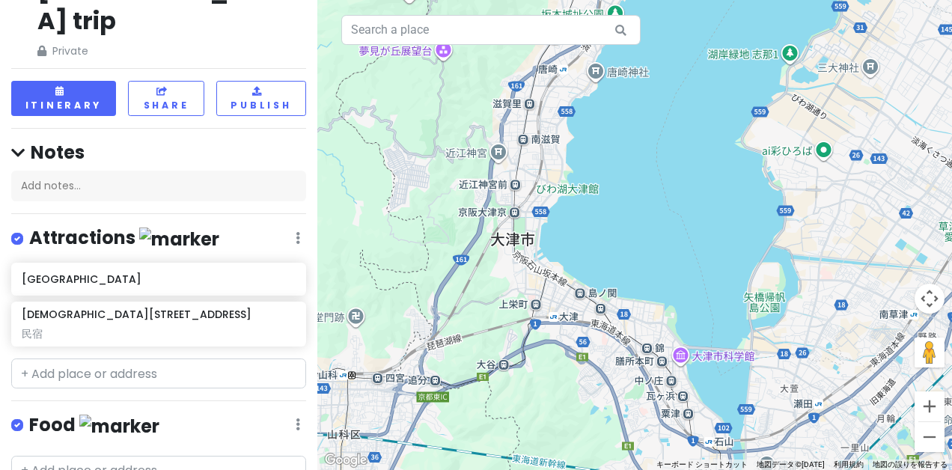
drag, startPoint x: 682, startPoint y: 272, endPoint x: 652, endPoint y: 392, distance: 124.2
click at [652, 392] on div at bounding box center [634, 235] width 635 height 470
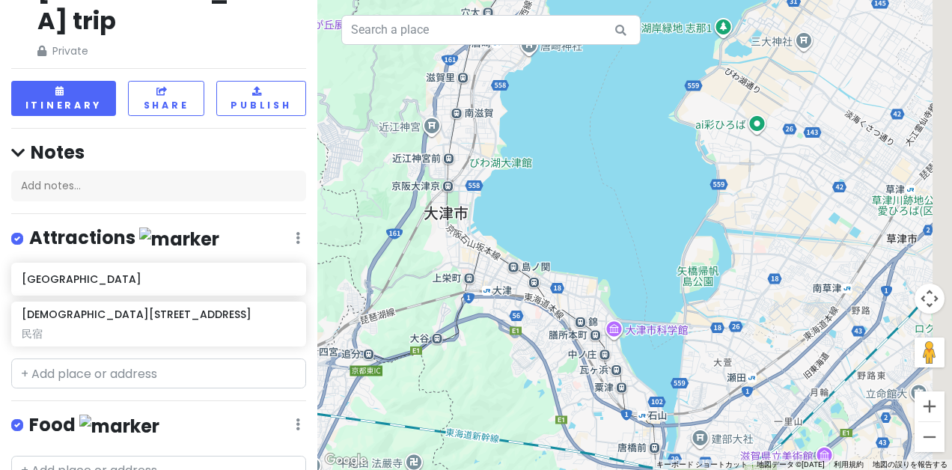
drag, startPoint x: 585, startPoint y: 180, endPoint x: 507, endPoint y: 132, distance: 91.8
click at [507, 132] on div at bounding box center [634, 235] width 635 height 470
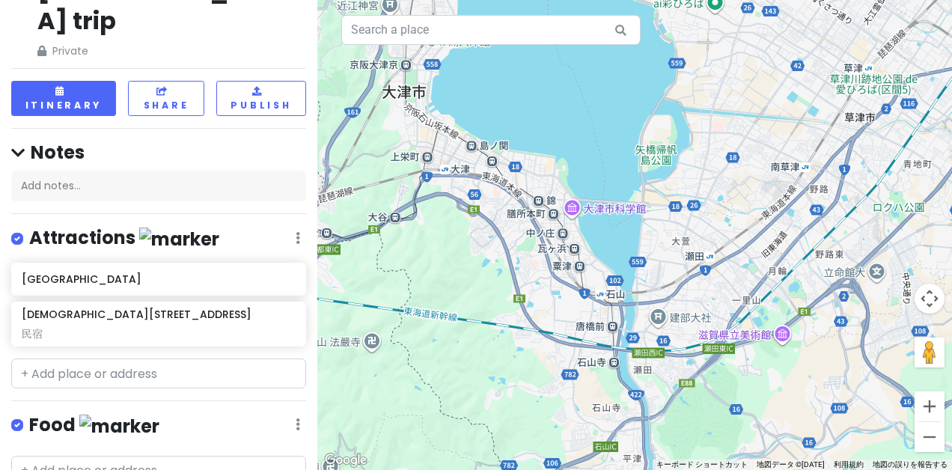
drag, startPoint x: 583, startPoint y: 251, endPoint x: 567, endPoint y: 191, distance: 62.6
click at [567, 191] on div at bounding box center [634, 235] width 635 height 470
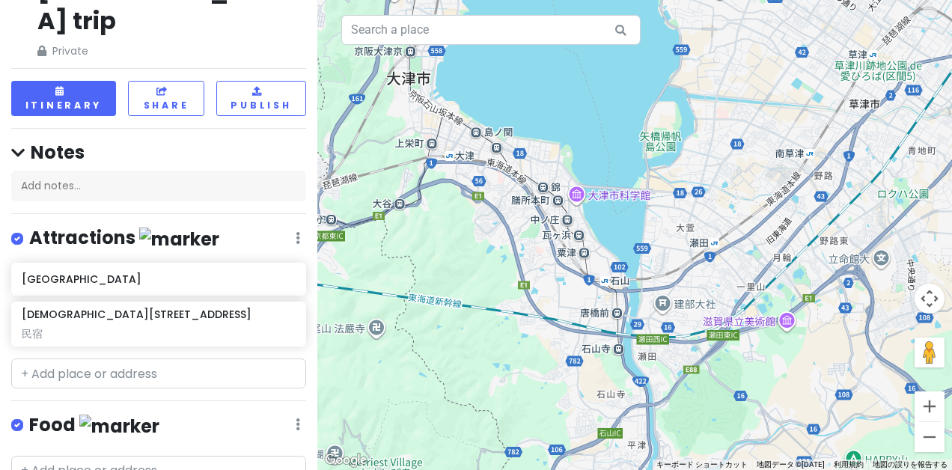
drag, startPoint x: 599, startPoint y: 248, endPoint x: 609, endPoint y: 217, distance: 33.1
click at [609, 217] on div at bounding box center [634, 235] width 635 height 470
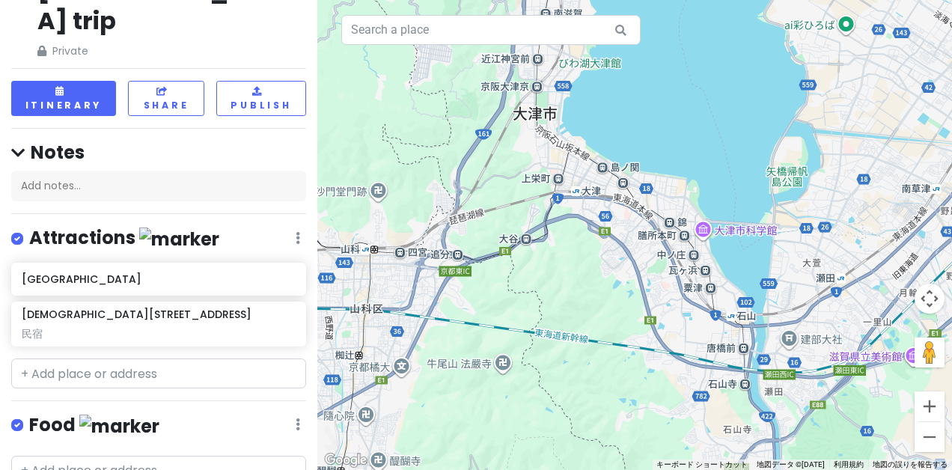
drag, startPoint x: 533, startPoint y: 145, endPoint x: 626, endPoint y: 248, distance: 138.8
click at [626, 248] on div at bounding box center [634, 235] width 635 height 470
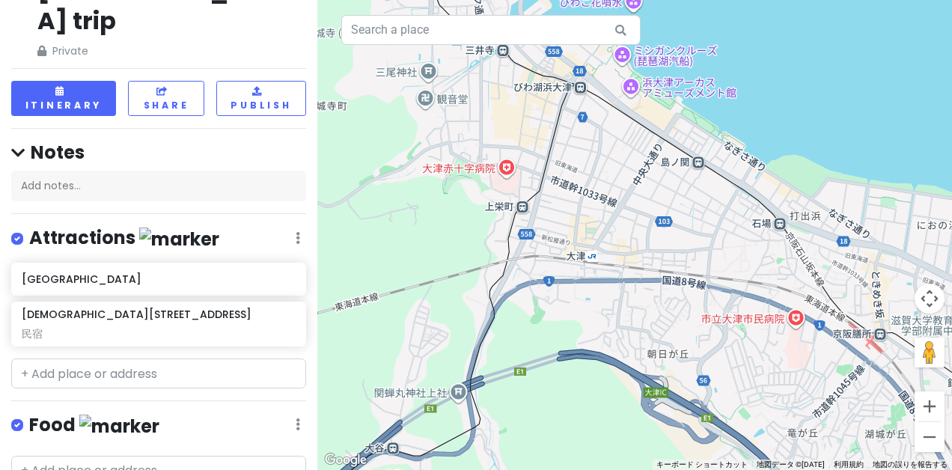
drag, startPoint x: 543, startPoint y: 141, endPoint x: 573, endPoint y: 222, distance: 85.2
click at [573, 222] on div at bounding box center [634, 235] width 635 height 470
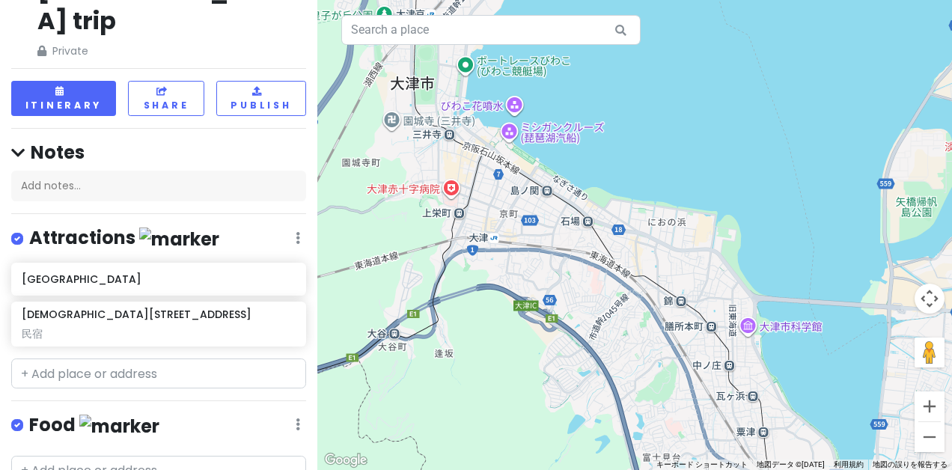
drag, startPoint x: 657, startPoint y: 209, endPoint x: 558, endPoint y: 210, distance: 99.6
click at [558, 210] on div at bounding box center [634, 235] width 635 height 470
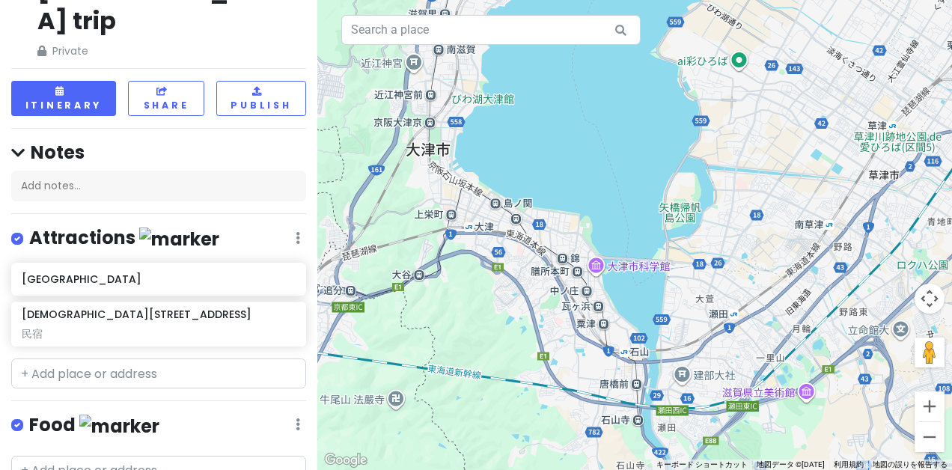
drag, startPoint x: 585, startPoint y: 204, endPoint x: 516, endPoint y: 194, distance: 68.9
click at [524, 206] on div at bounding box center [634, 235] width 635 height 470
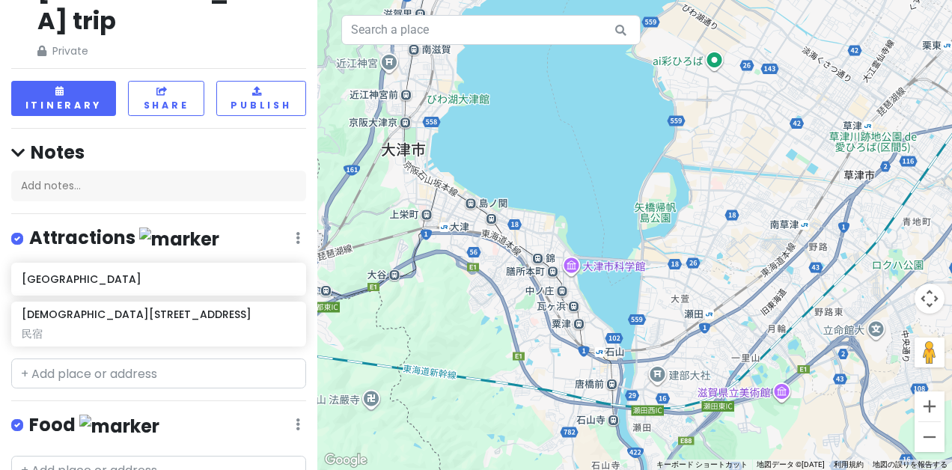
click at [605, 202] on div at bounding box center [634, 235] width 635 height 470
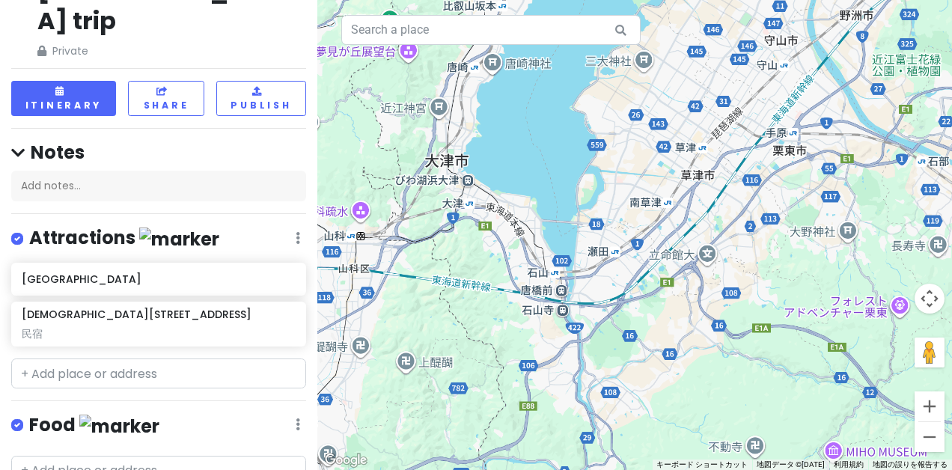
drag, startPoint x: 522, startPoint y: 189, endPoint x: 542, endPoint y: 183, distance: 21.1
click at [542, 183] on div at bounding box center [634, 235] width 635 height 470
